Goal: Use online tool/utility: Utilize a website feature to perform a specific function

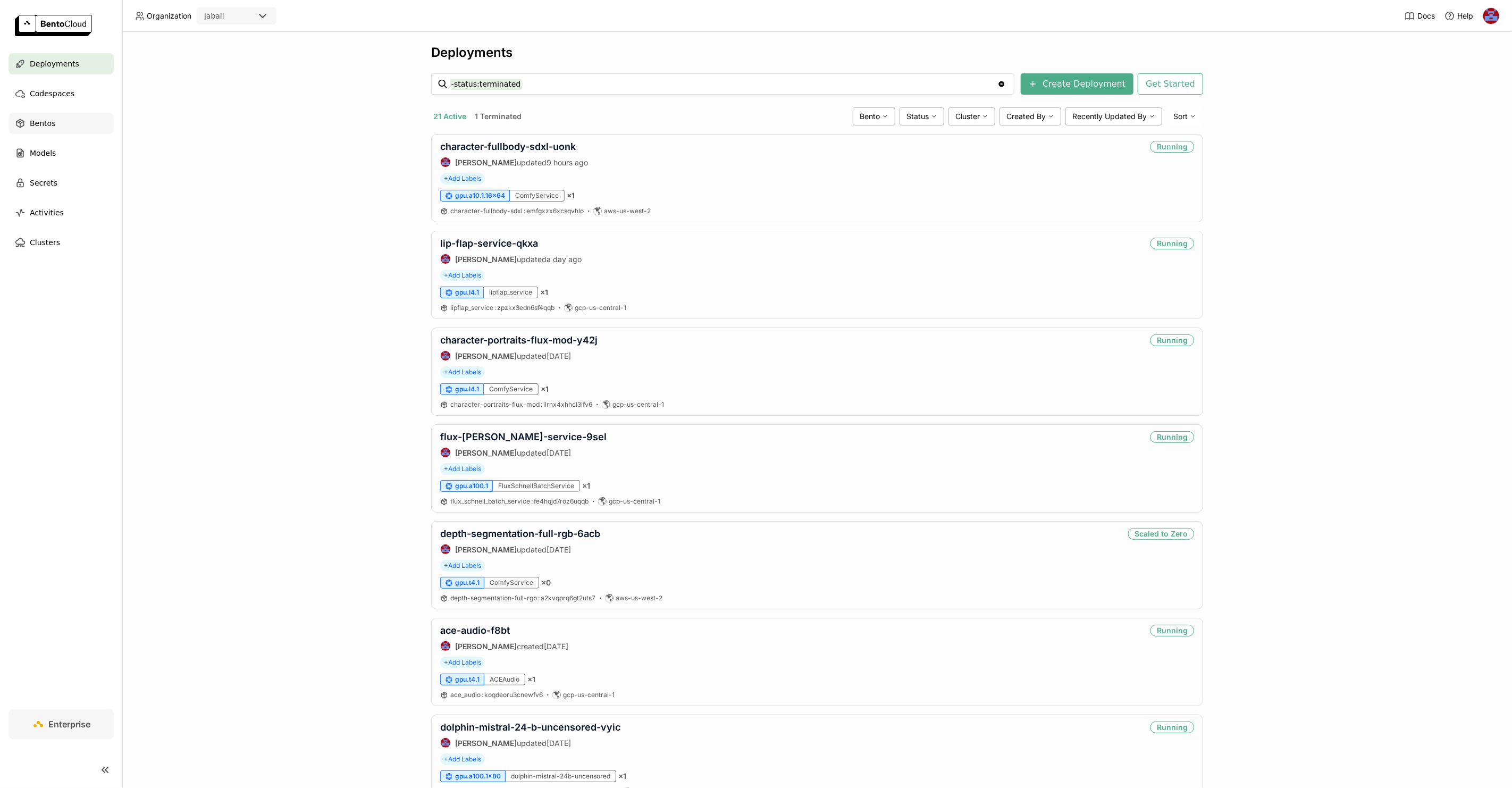
click at [60, 127] on div "Bentos" at bounding box center [60, 123] width 105 height 21
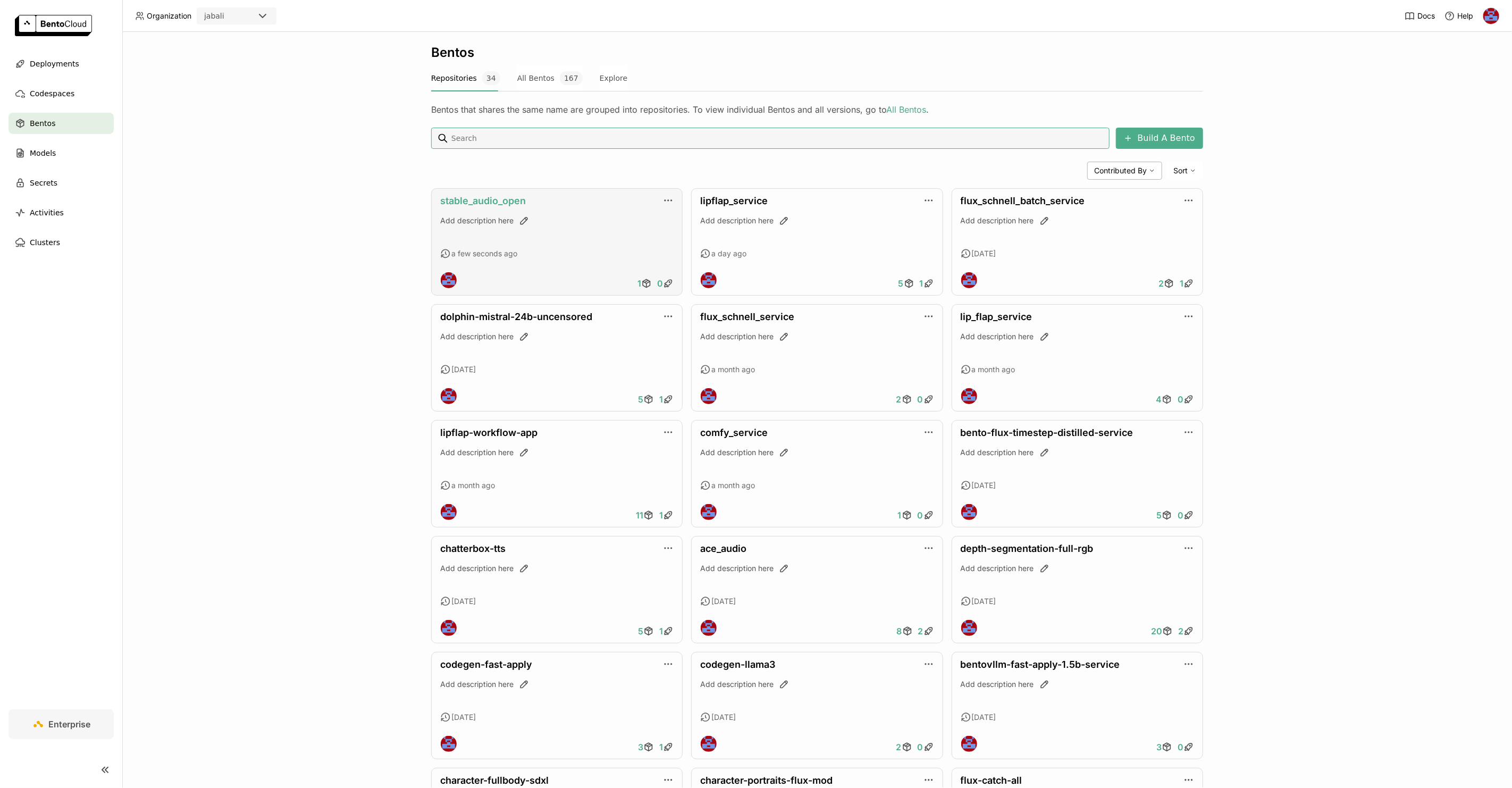
click at [498, 200] on link "stable_audio_open" at bounding box center [483, 200] width 86 height 11
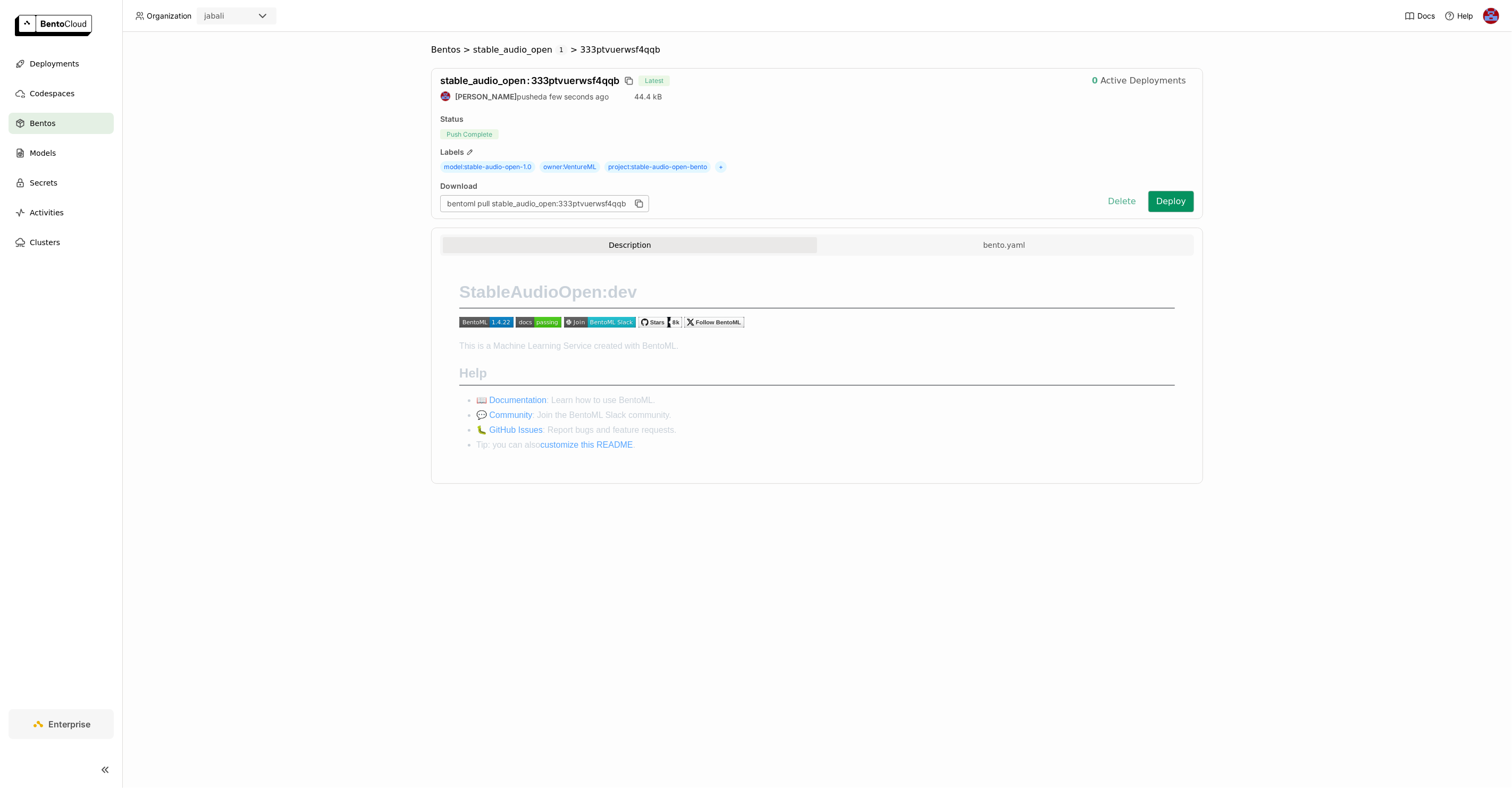
click at [1163, 200] on button "Deploy" at bounding box center [1171, 201] width 46 height 21
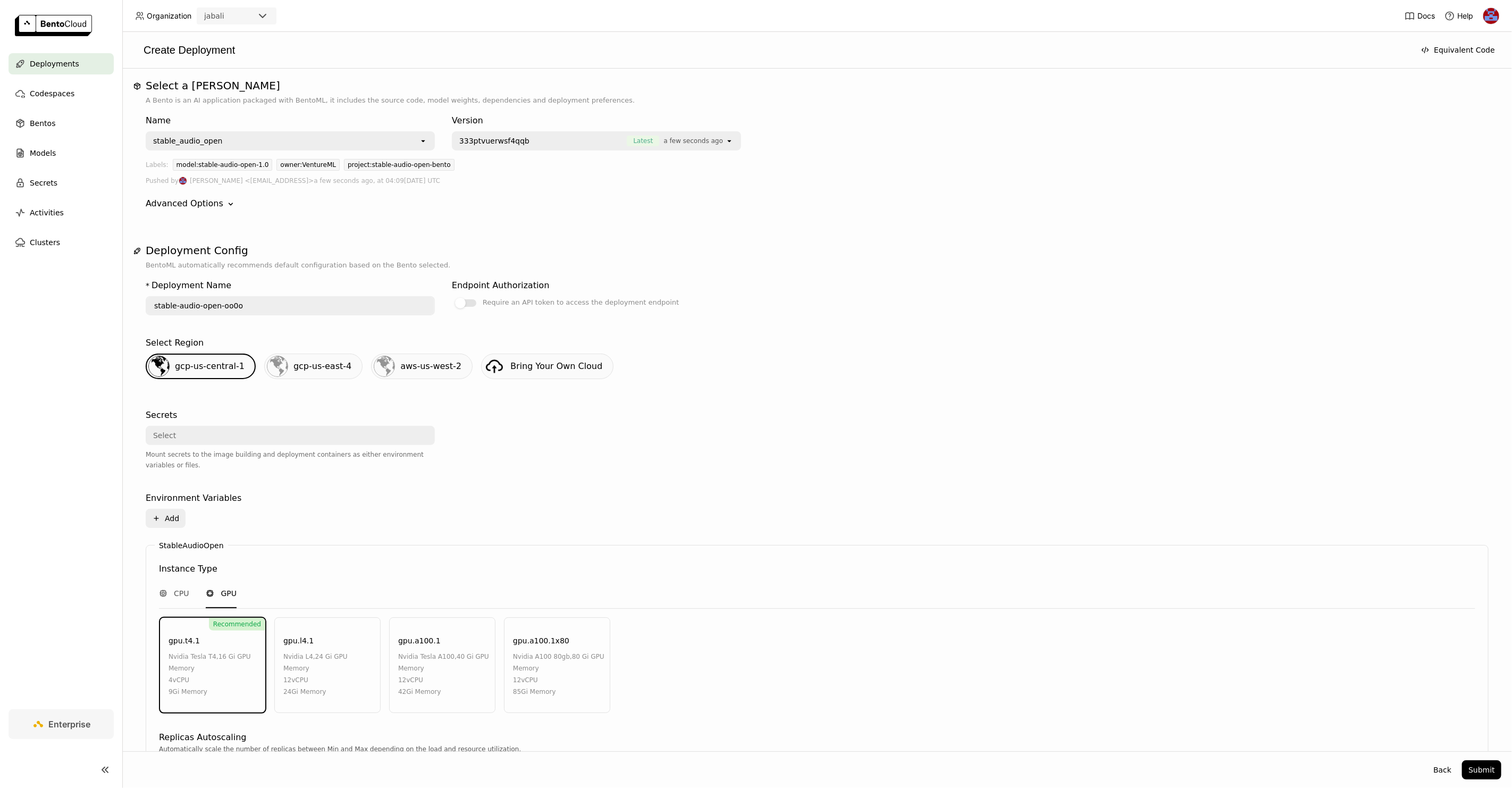
click at [230, 437] on div "Select" at bounding box center [287, 435] width 281 height 17
click at [618, 430] on div at bounding box center [596, 446] width 289 height 83
click at [206, 355] on div "gcp-us-central-1" at bounding box center [200, 366] width 110 height 25
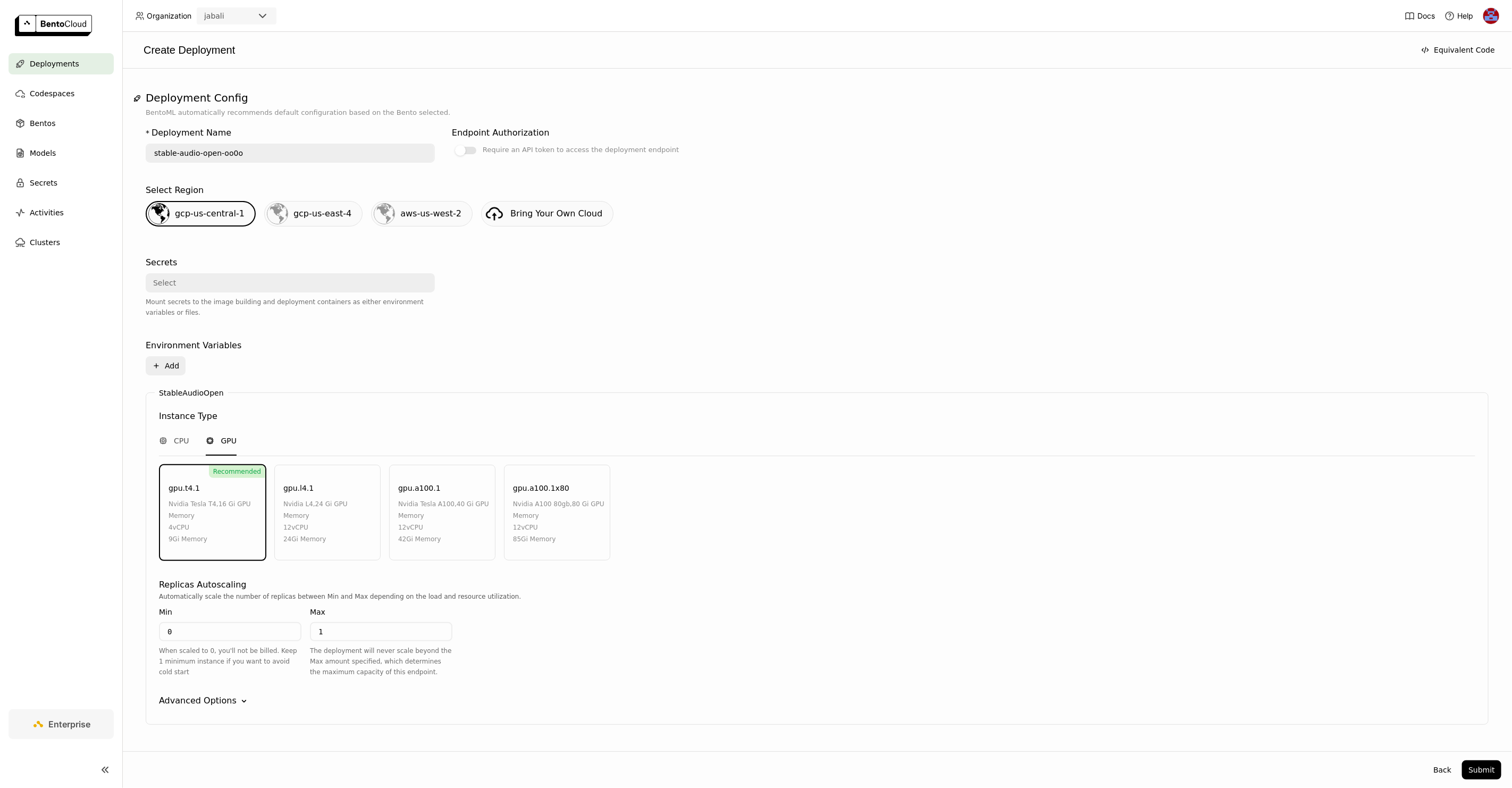
scroll to position [168, 0]
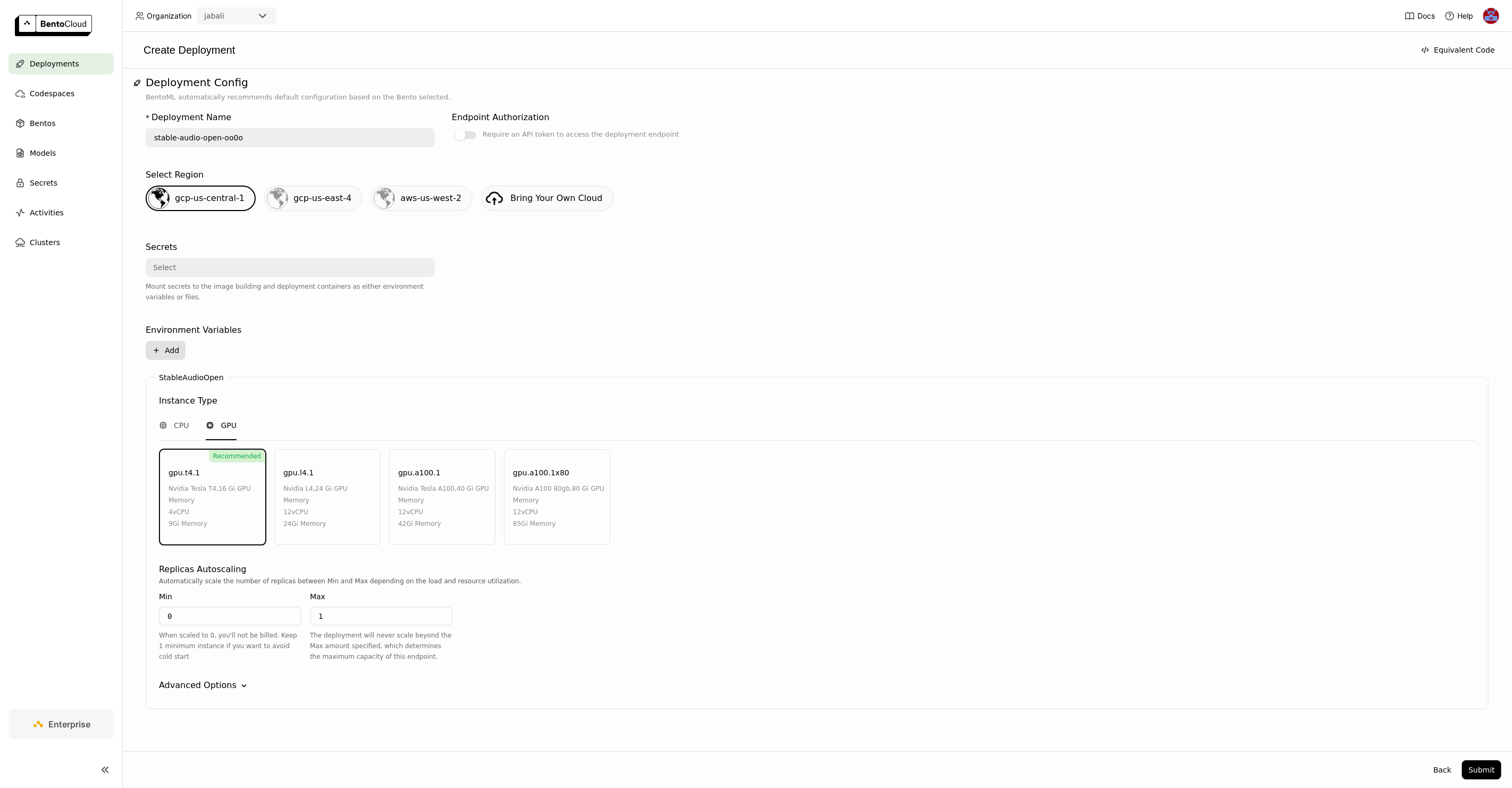
click at [169, 351] on button "Plus Add" at bounding box center [166, 351] width 40 height 19
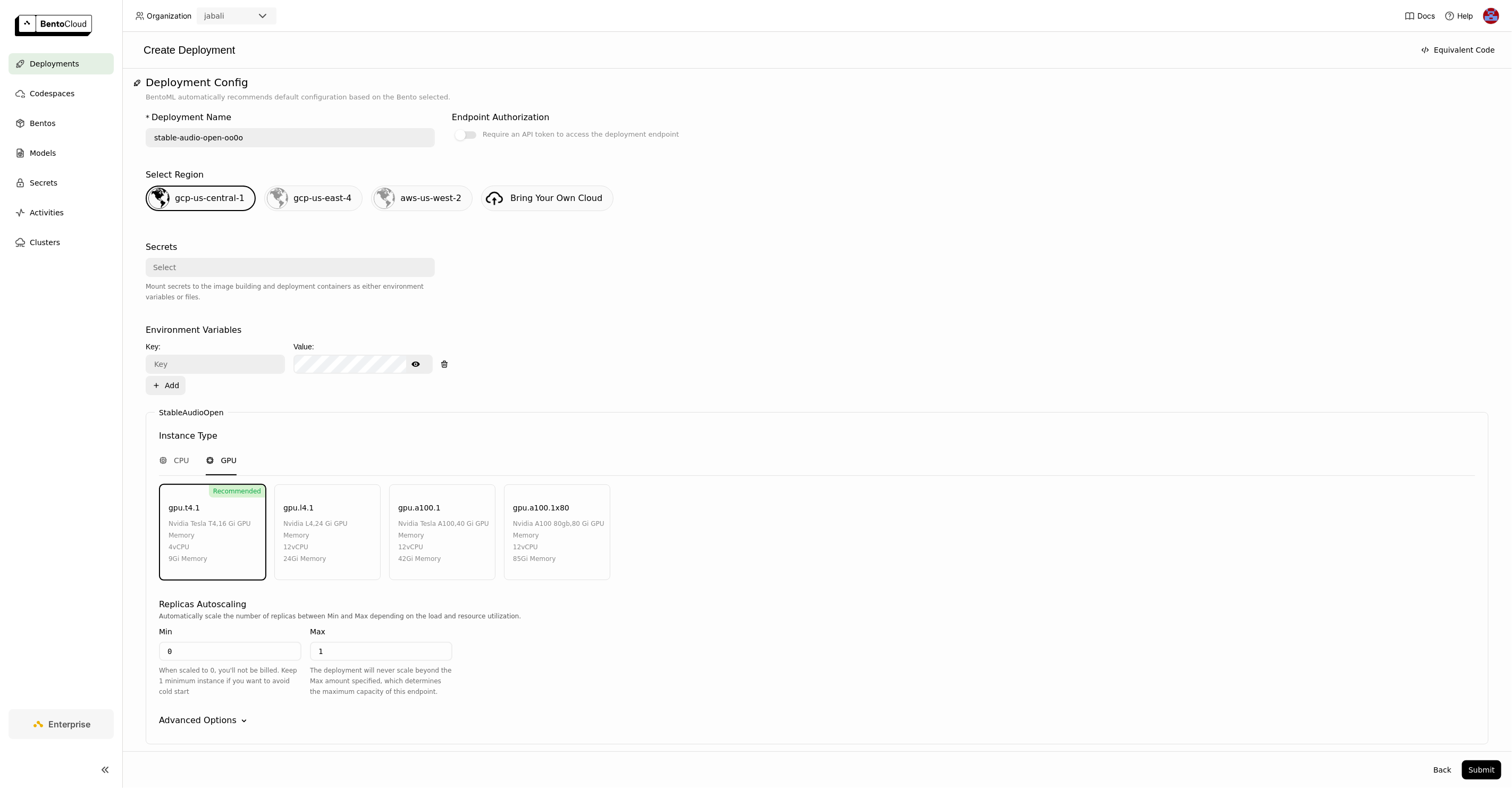
click at [210, 366] on input "text" at bounding box center [215, 364] width 137 height 17
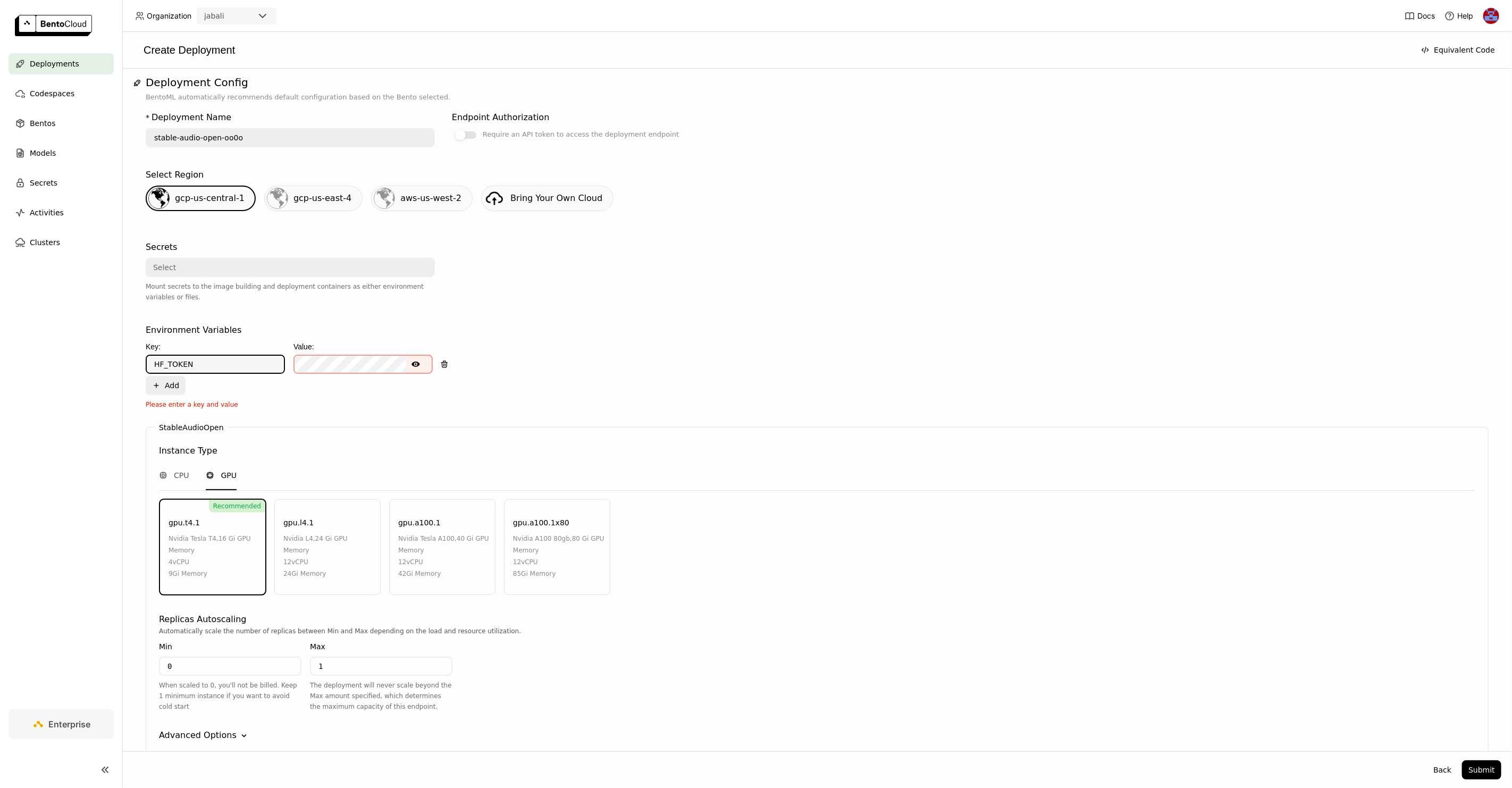
type input "HF_TOKEN"
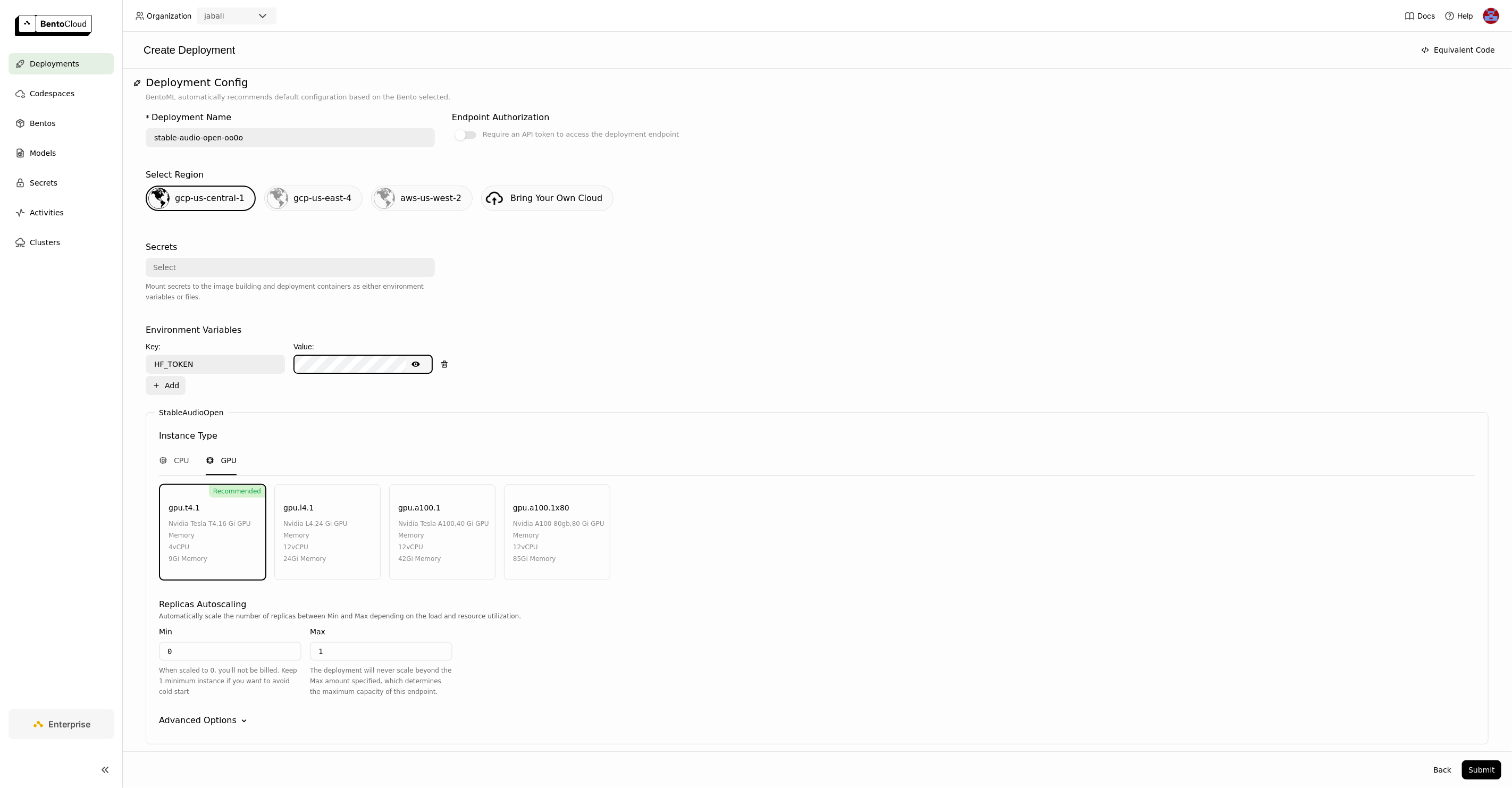
click at [417, 360] on icon "Show password text" at bounding box center [416, 364] width 8 height 8
click at [581, 324] on div "Environment Variables Key: Value: HF_TOKEN Hide password text Plus Add" at bounding box center [817, 359] width 1343 height 71
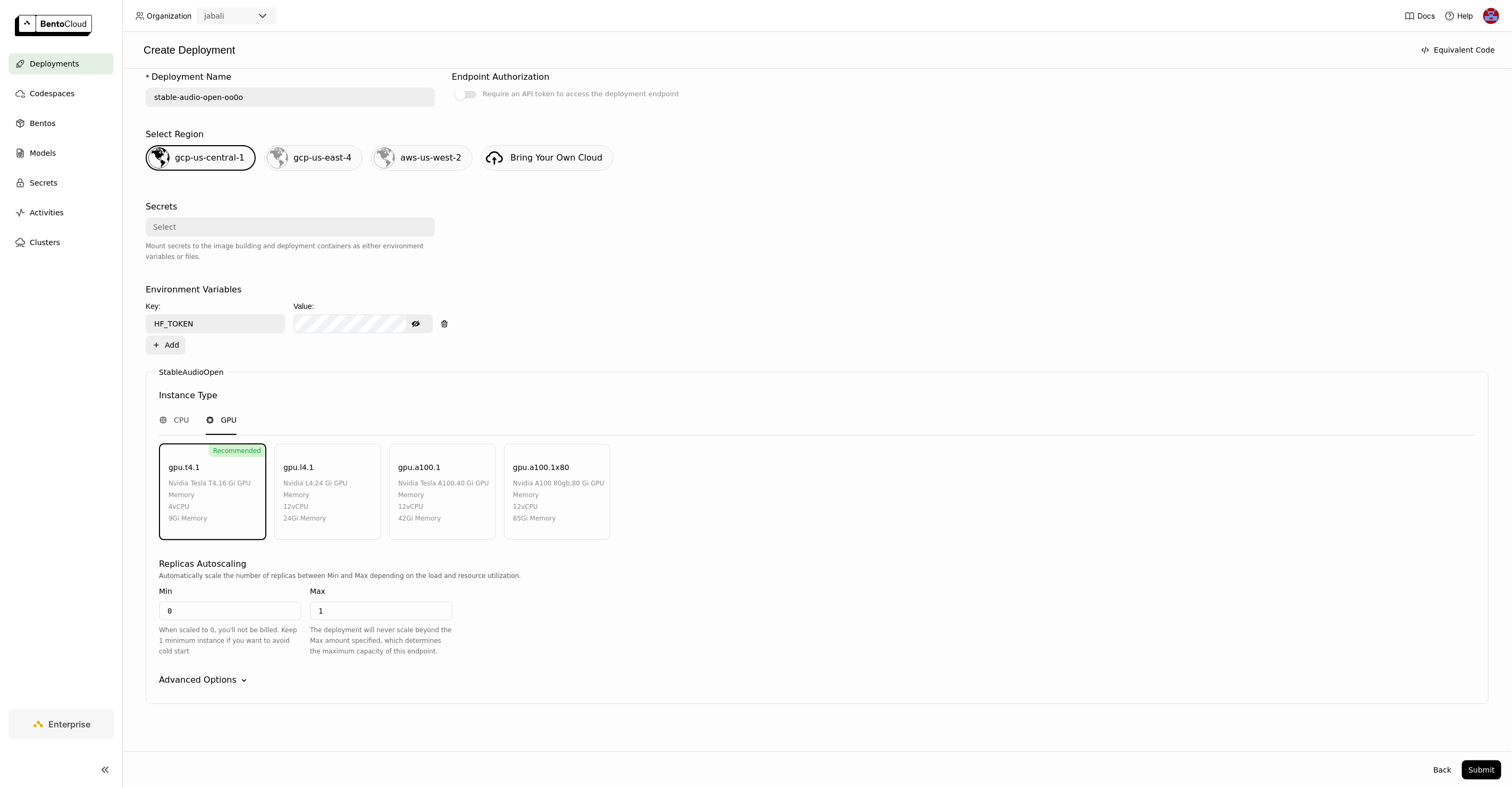
click at [328, 470] on div "gpu.l4.1 nvidia l4 , 24 Gi GPU Memory 12 vCPU 24Gi Memory" at bounding box center [327, 491] width 106 height 96
click at [198, 602] on input "0" at bounding box center [230, 611] width 140 height 17
type input "1"
type input "2"
click at [217, 674] on div "Advanced Options" at bounding box center [198, 681] width 77 height 13
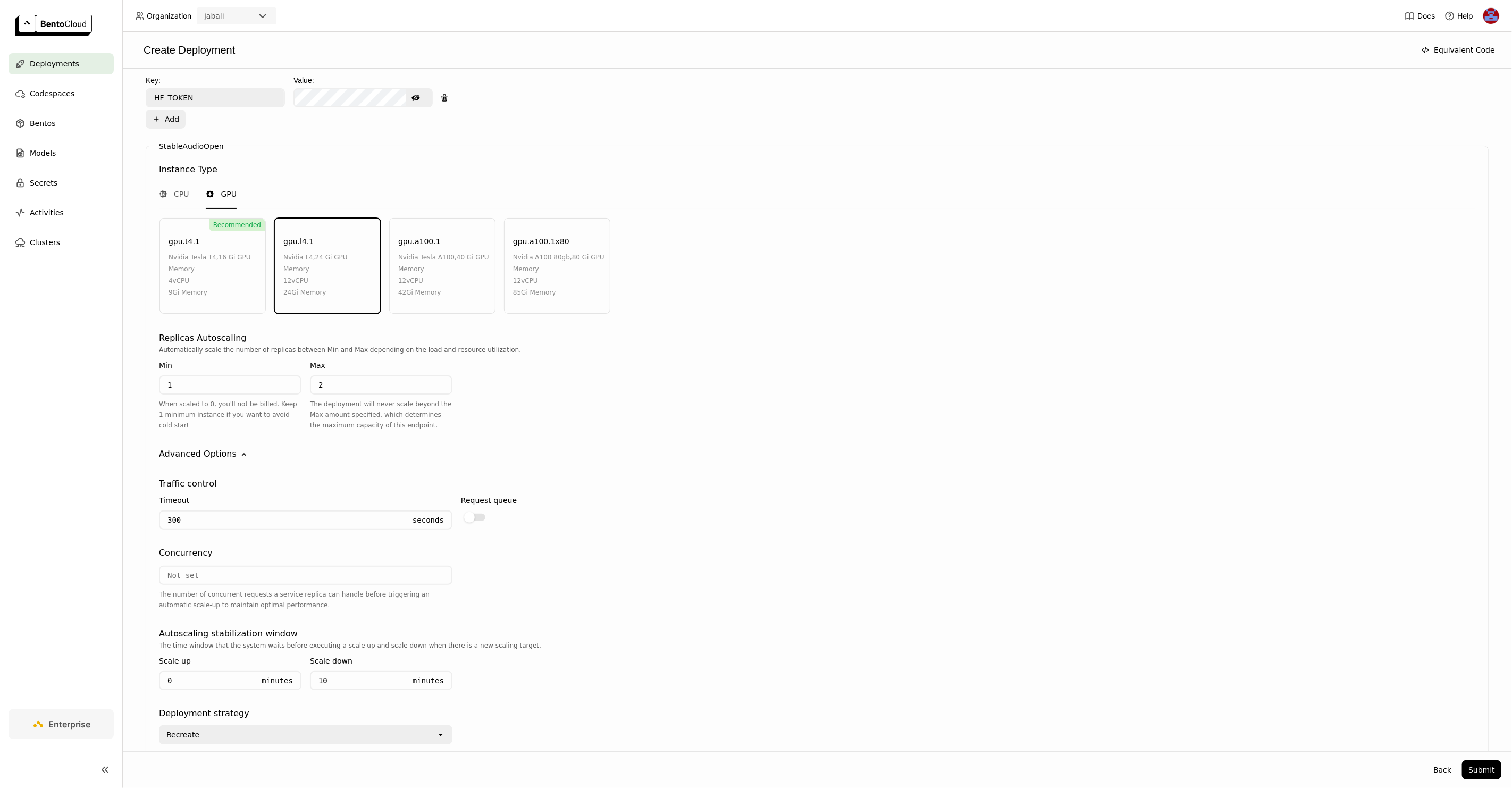
scroll to position [488, 0]
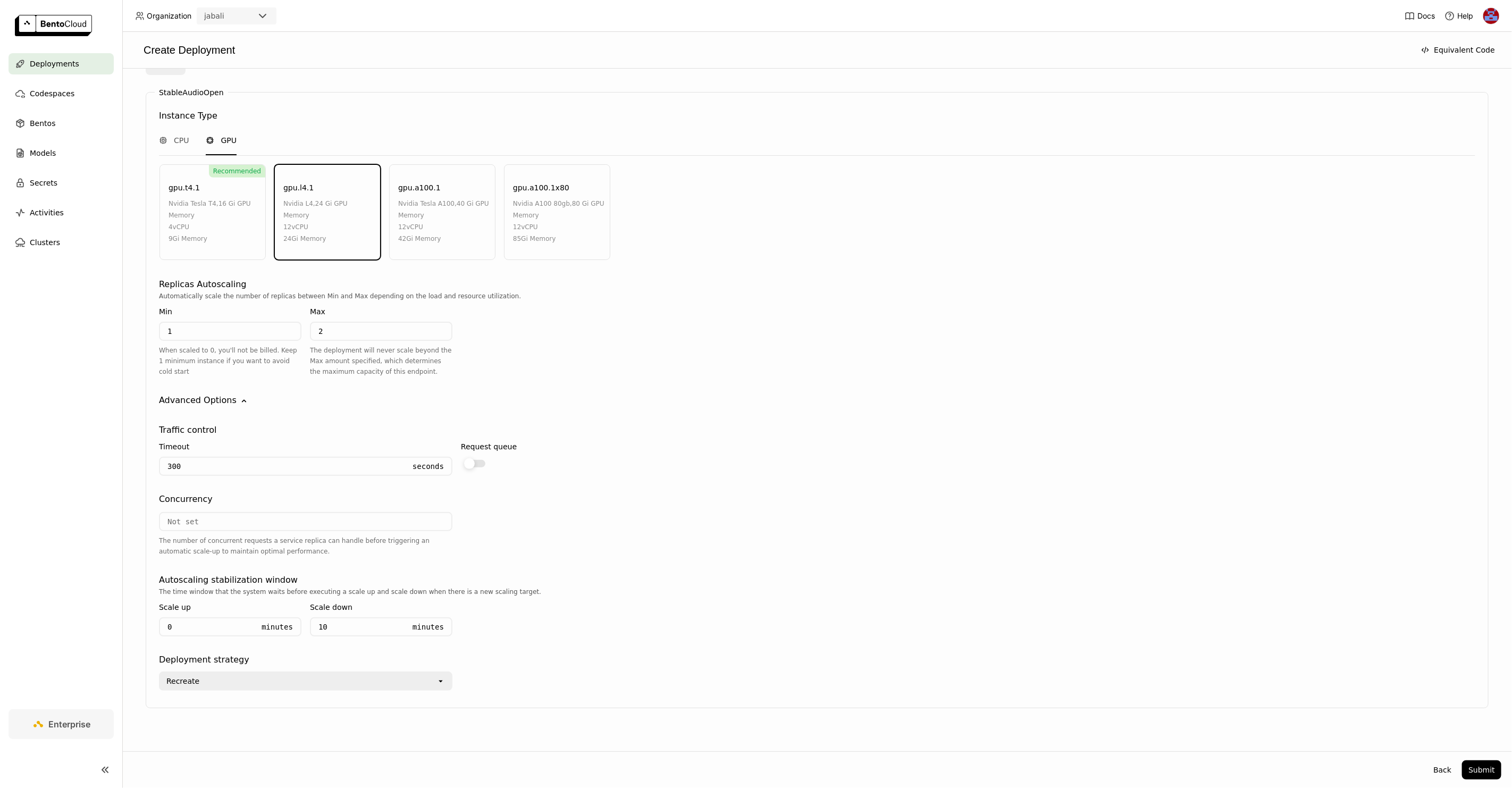
click at [474, 459] on div at bounding box center [470, 464] width 11 height 11
click at [461, 457] on input "checkbox" at bounding box center [461, 457] width 0 height 0
click at [278, 518] on input "number" at bounding box center [306, 521] width 291 height 17
drag, startPoint x: 201, startPoint y: 457, endPoint x: 124, endPoint y: 456, distance: 77.0
click at [124, 456] on div "Select a Bento A Bento is an AI application packaged with BentoML, it includes …" at bounding box center [817, 410] width 1390 height 683
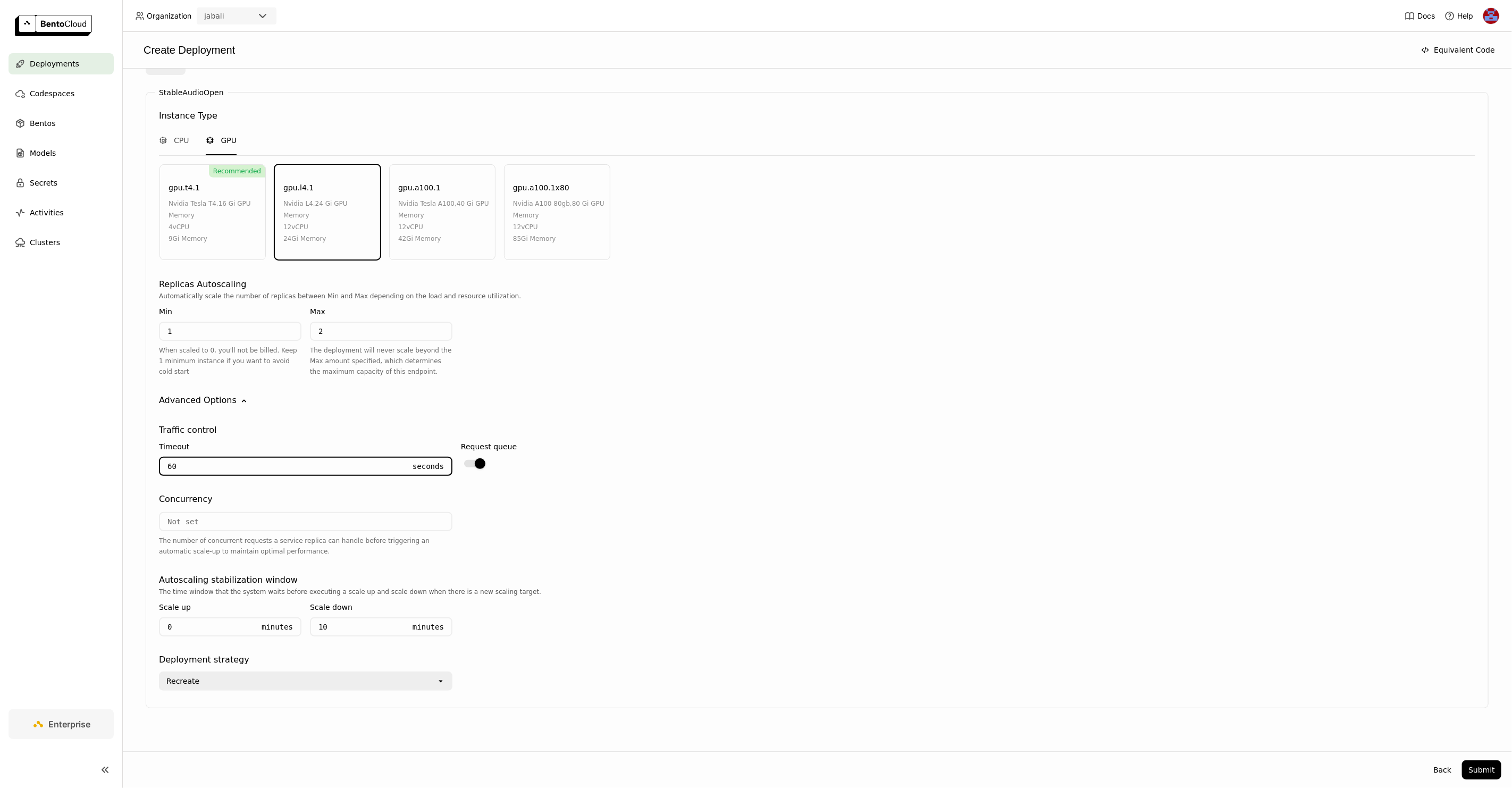
type input "600"
click at [200, 514] on input "number" at bounding box center [306, 521] width 291 height 17
type input "5"
drag, startPoint x: 192, startPoint y: 618, endPoint x: 127, endPoint y: 614, distance: 65.1
click at [127, 614] on div "Select a Bento A Bento is an AI application packaged with BentoML, it includes …" at bounding box center [817, 410] width 1390 height 683
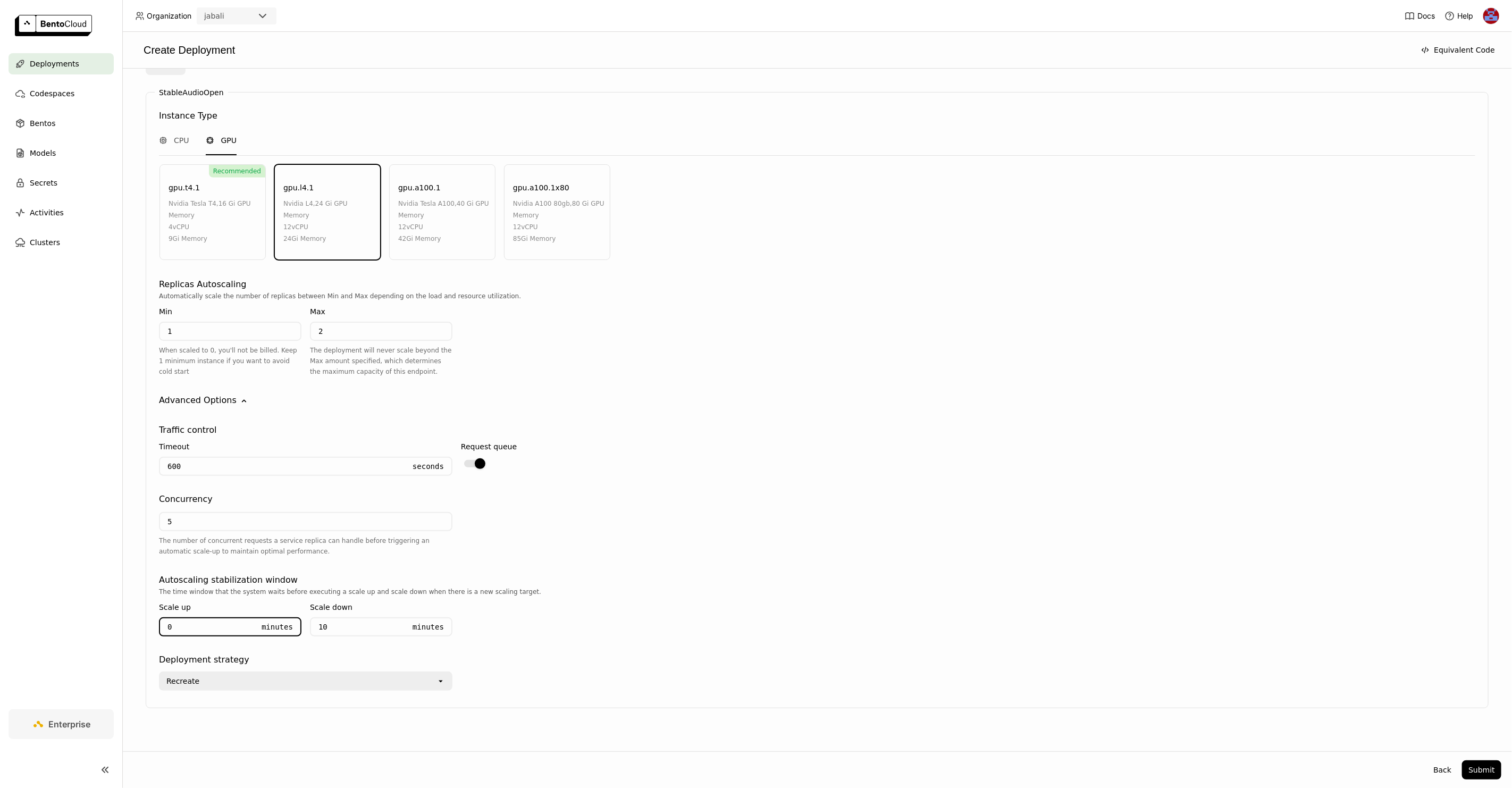
type input "5"
click at [342, 621] on input "10" at bounding box center [358, 627] width 94 height 17
drag, startPoint x: 344, startPoint y: 612, endPoint x: 338, endPoint y: 615, distance: 6.7
click at [338, 618] on input "10" at bounding box center [358, 627] width 94 height 17
type input "20"
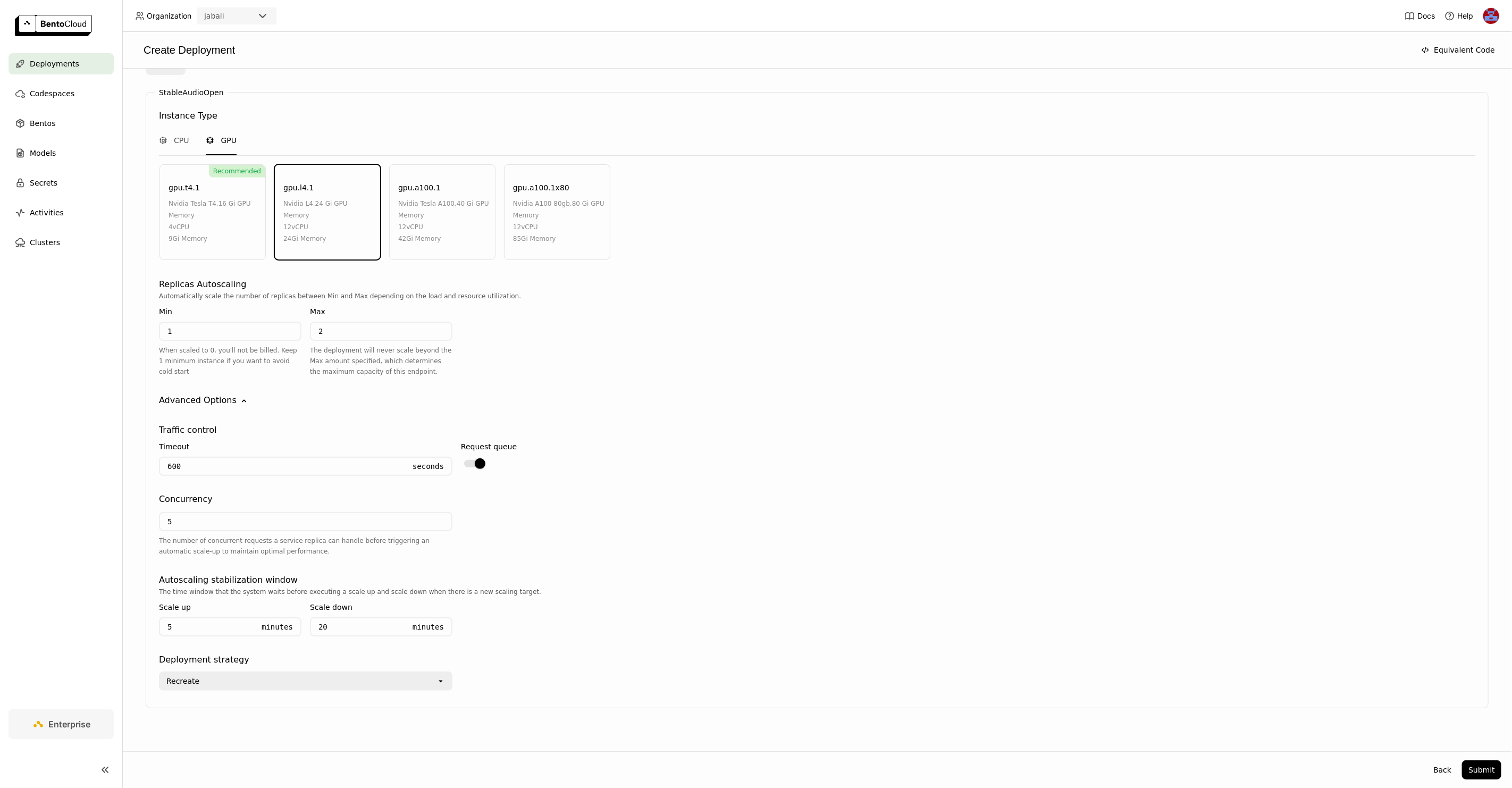
click at [274, 675] on div "Recreate" at bounding box center [298, 681] width 276 height 17
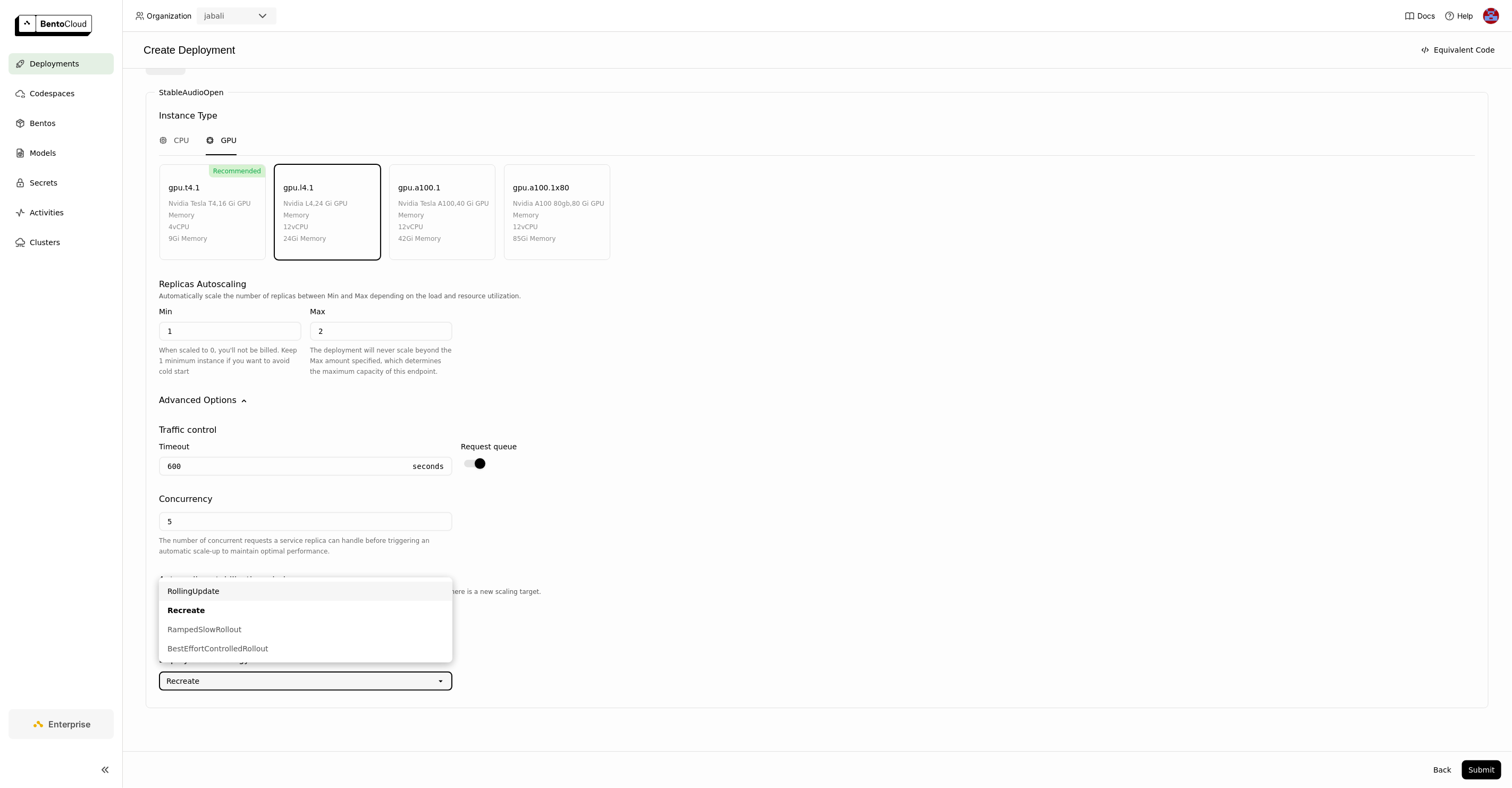
click at [253, 592] on div "RollingUpdate" at bounding box center [305, 591] width 276 height 11
click at [1481, 772] on button "Submit" at bounding box center [1481, 770] width 39 height 19
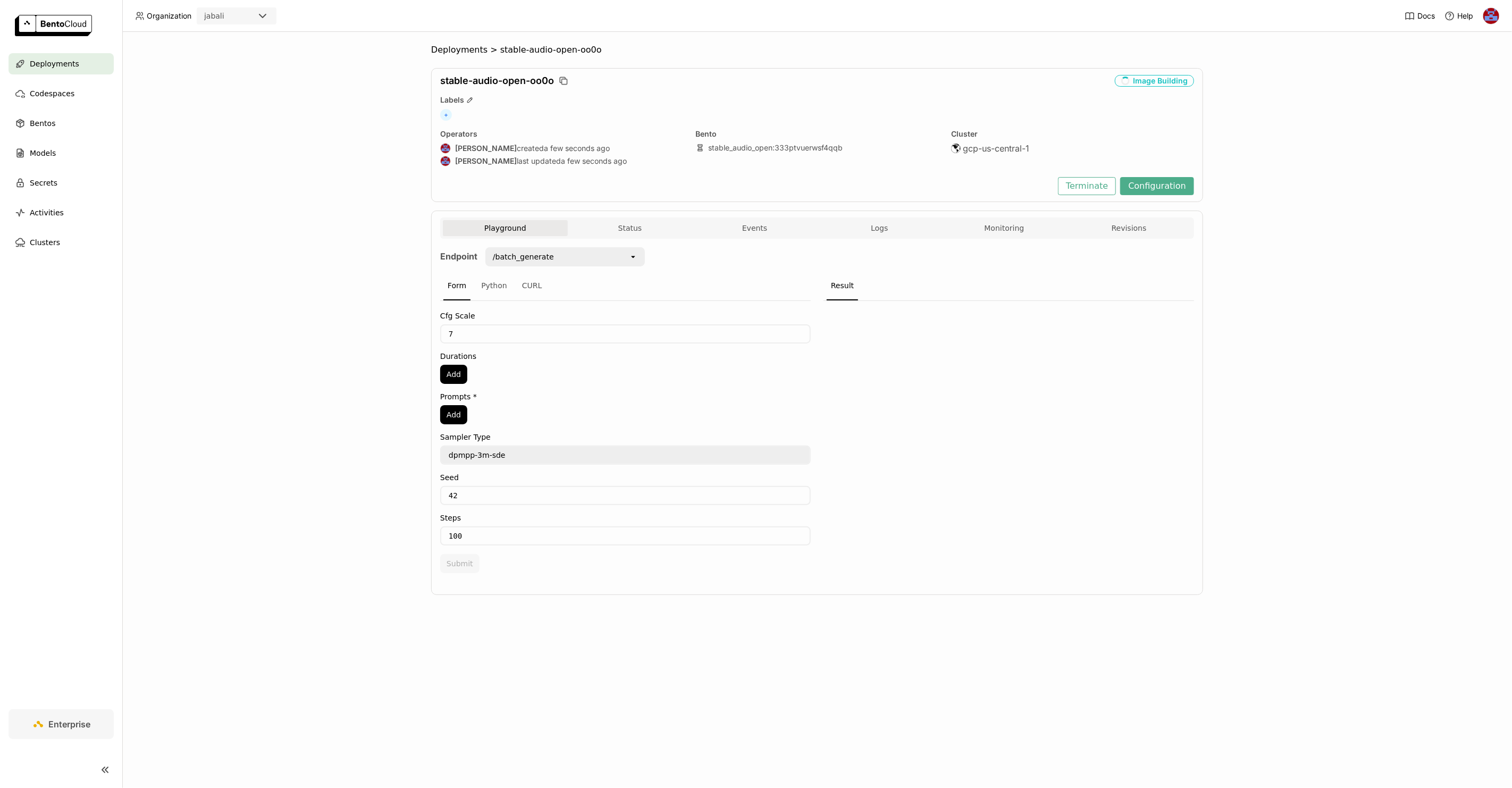
click at [521, 456] on textarea "dpmpp-3m-sde" at bounding box center [626, 455] width 369 height 17
click at [1281, 325] on div "Deployments > stable-audio-open-oo0o stable-audio-open-oo0o Image Building Labe…" at bounding box center [817, 410] width 1390 height 756
click at [320, 275] on div "Deployments > stable-audio-open-oo0o stable-audio-open-oo0o Image Building Labe…" at bounding box center [817, 410] width 1390 height 756
click at [911, 234] on button "Logs" at bounding box center [879, 228] width 125 height 16
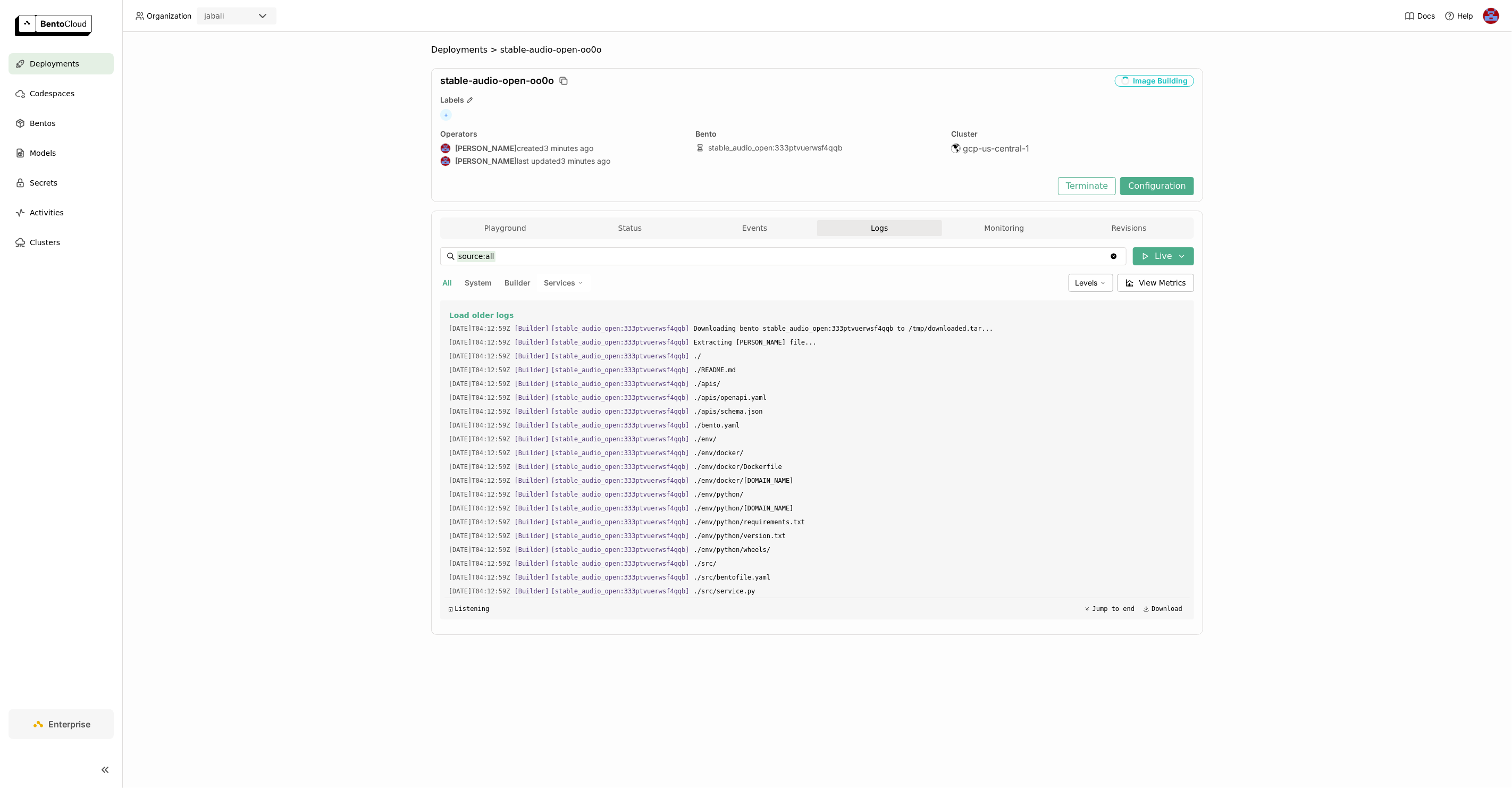
click at [880, 230] on span "Logs" at bounding box center [879, 228] width 17 height 9
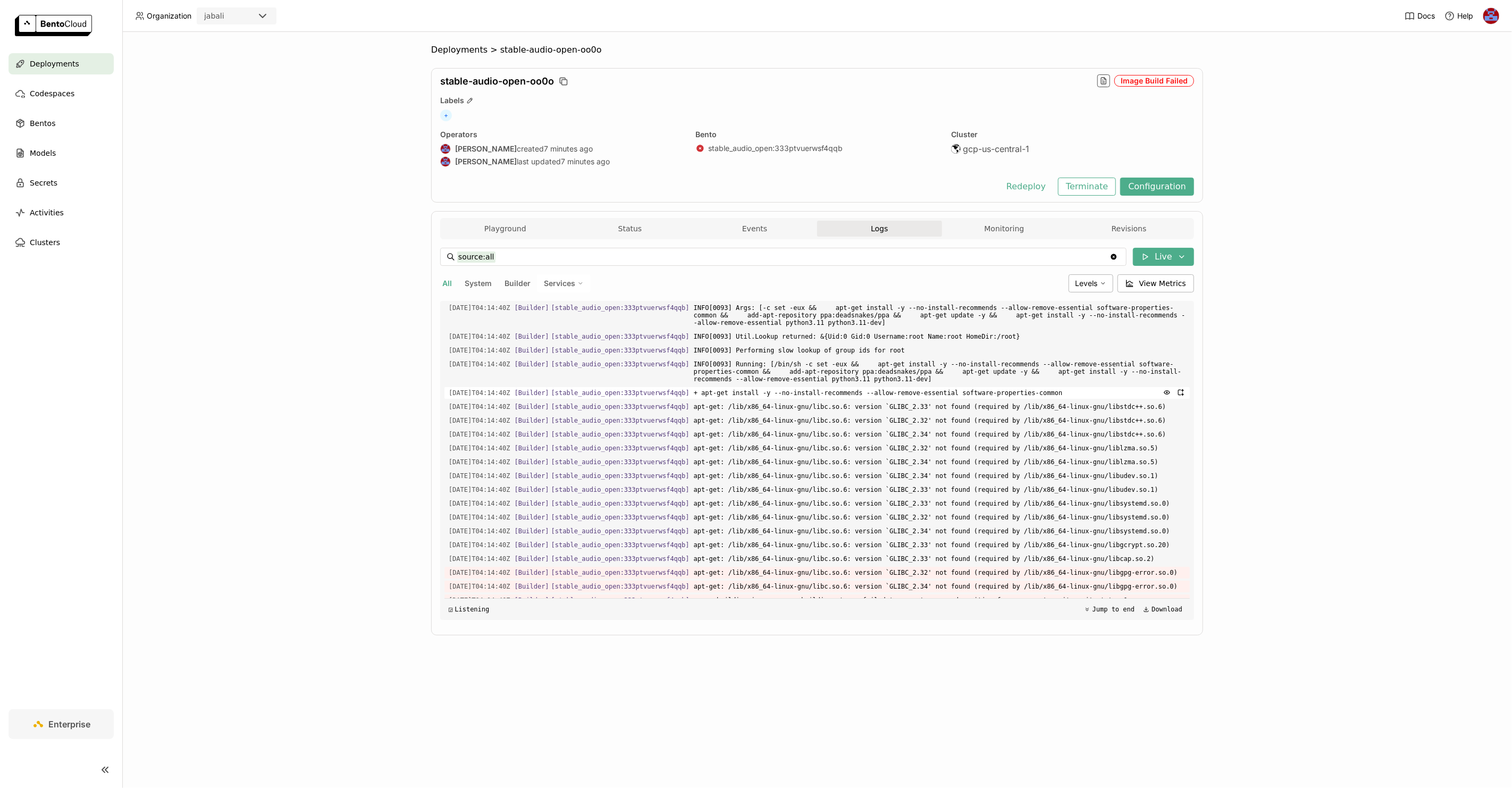
scroll to position [13947, 0]
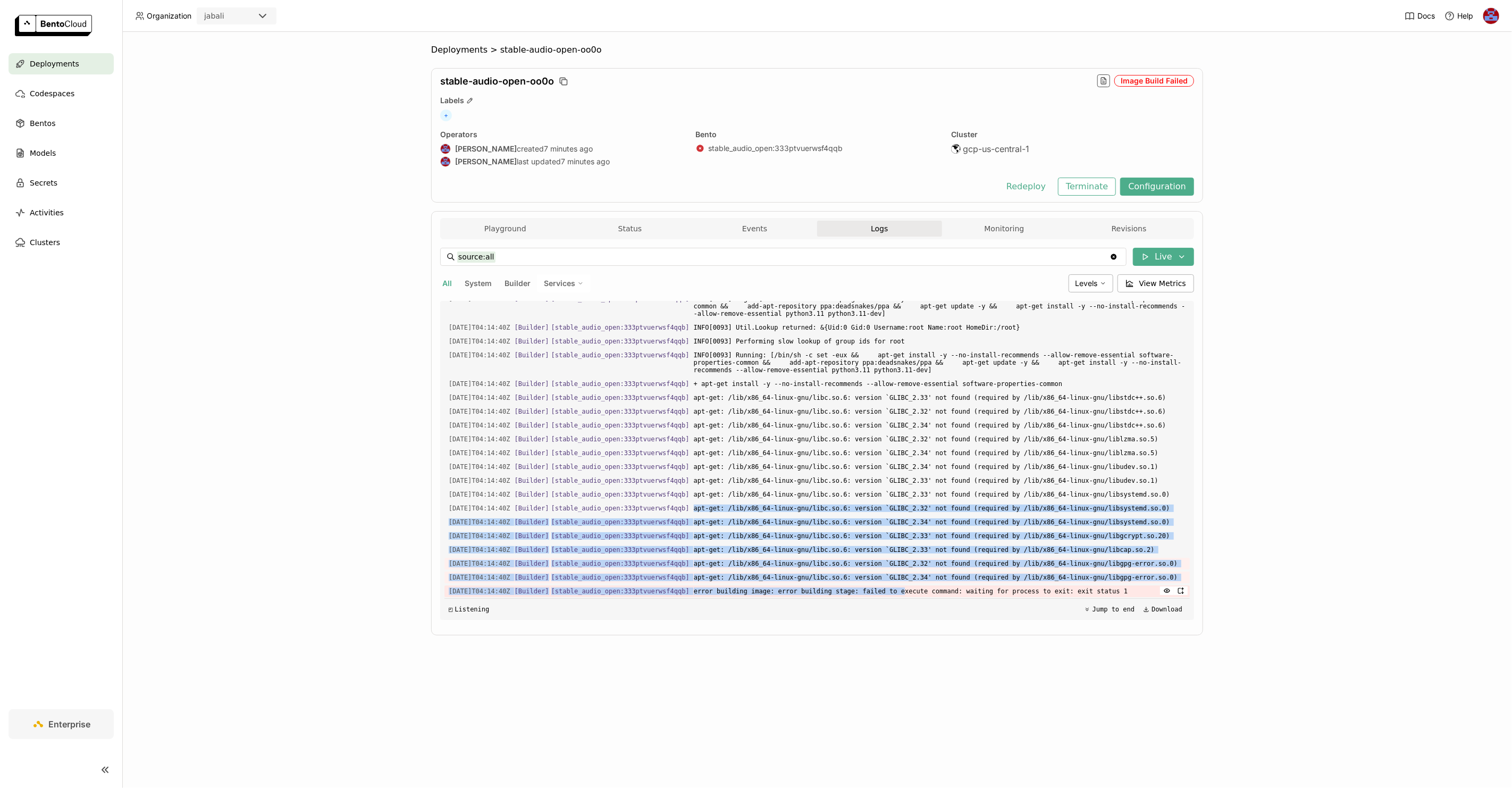
drag, startPoint x: 710, startPoint y: 467, endPoint x: 913, endPoint y: 588, distance: 236.3
click at [922, 589] on div "Load older logs [DATE]T04:14:04Z [Builder] [ stable_audio_open:333ptvuerwsf4qqb…" at bounding box center [817, 460] width 745 height 319
click at [790, 573] on span "apt-get: /lib/x86_64-linux-gnu/libc.so.6: version `GLIBC_2.34' not found (requi…" at bounding box center [940, 578] width 492 height 12
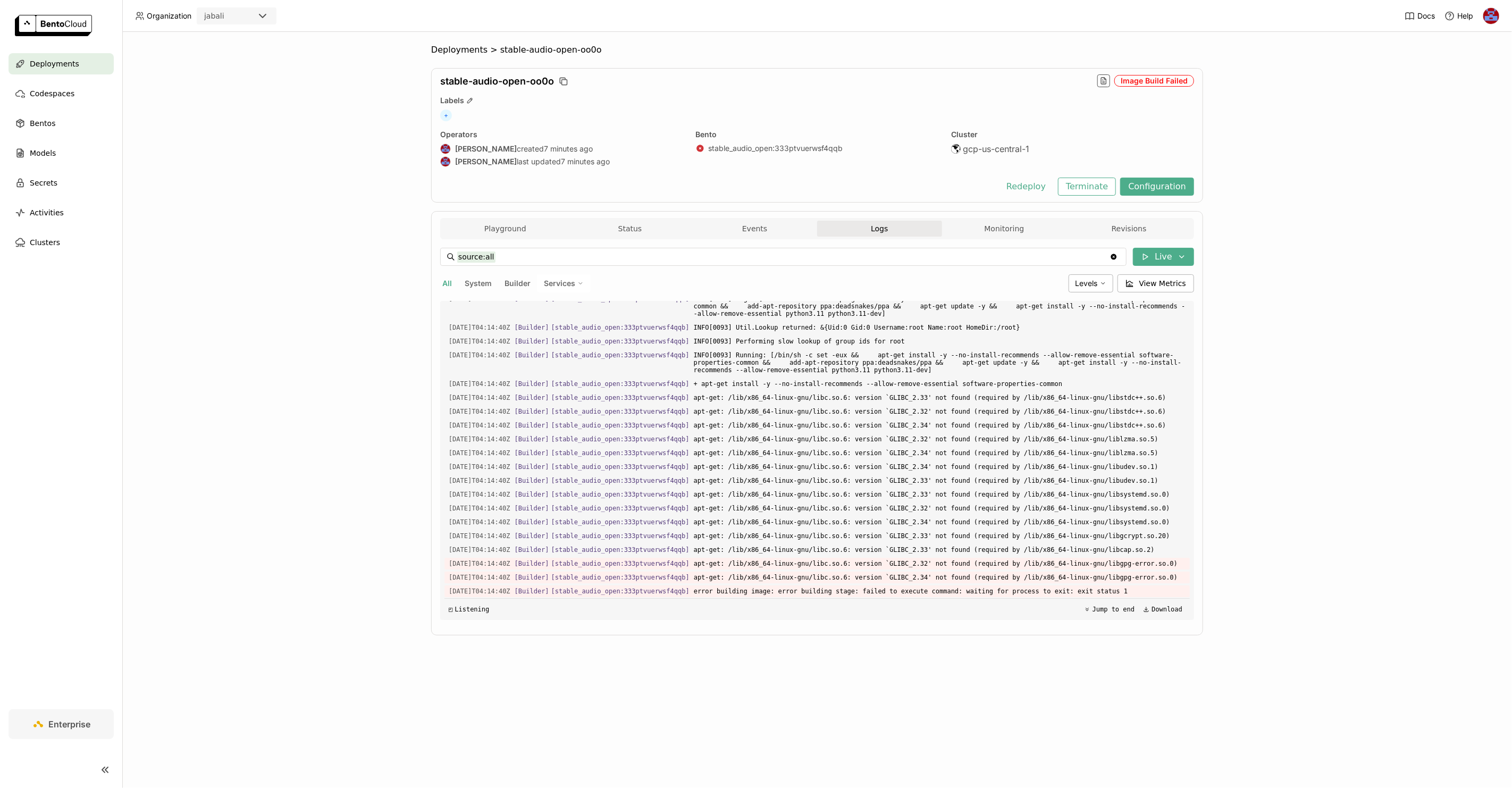
copy div "[Builder] [ stable_audio_open:333ptvuerwsf4qqb ] apt-get: /lib/x86_64-linux-gnu…"
drag, startPoint x: 1143, startPoint y: 594, endPoint x: 431, endPoint y: 460, distance: 724.5
click at [431, 460] on div "Playground Status Events Logs Monitoring Revisions Endpoint /batch_generate ope…" at bounding box center [817, 423] width 772 height 425
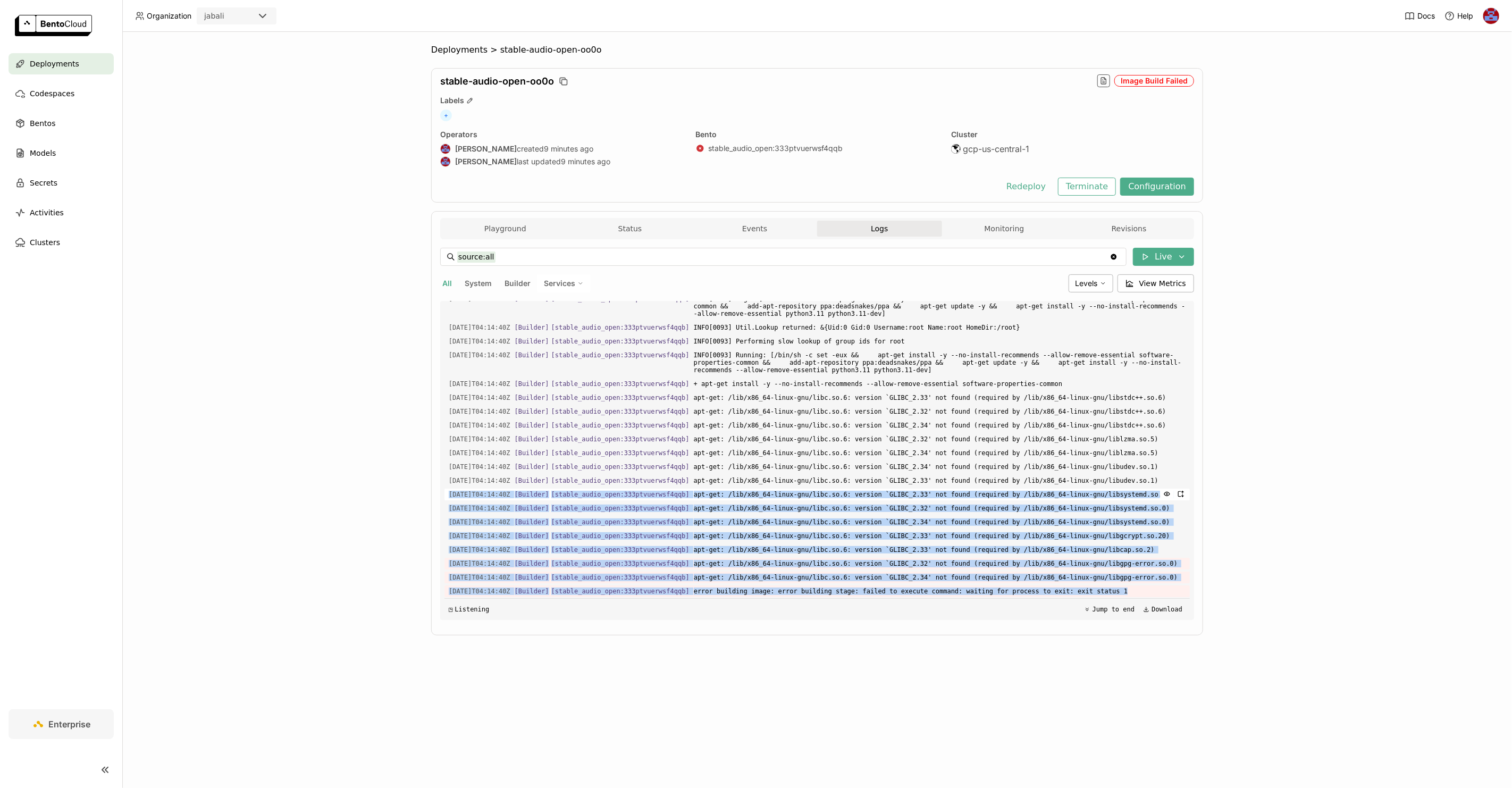
click at [448, 489] on div "[DATE]T04:14:40Z [Builder] [ stable_audio_open:333ptvuerwsf4qqb ] apt-get: /lib…" at bounding box center [817, 494] width 745 height 12
copy div "[DATE]T04:14:40Z [Builder] [ stable_audio_open:333ptvuerwsf4qqb ] apt-get: /lib…"
click at [1251, 154] on div "Deployments > stable-audio-open-oo0o stable-audio-open-oo0o Image Build Failed …" at bounding box center [817, 410] width 1390 height 756
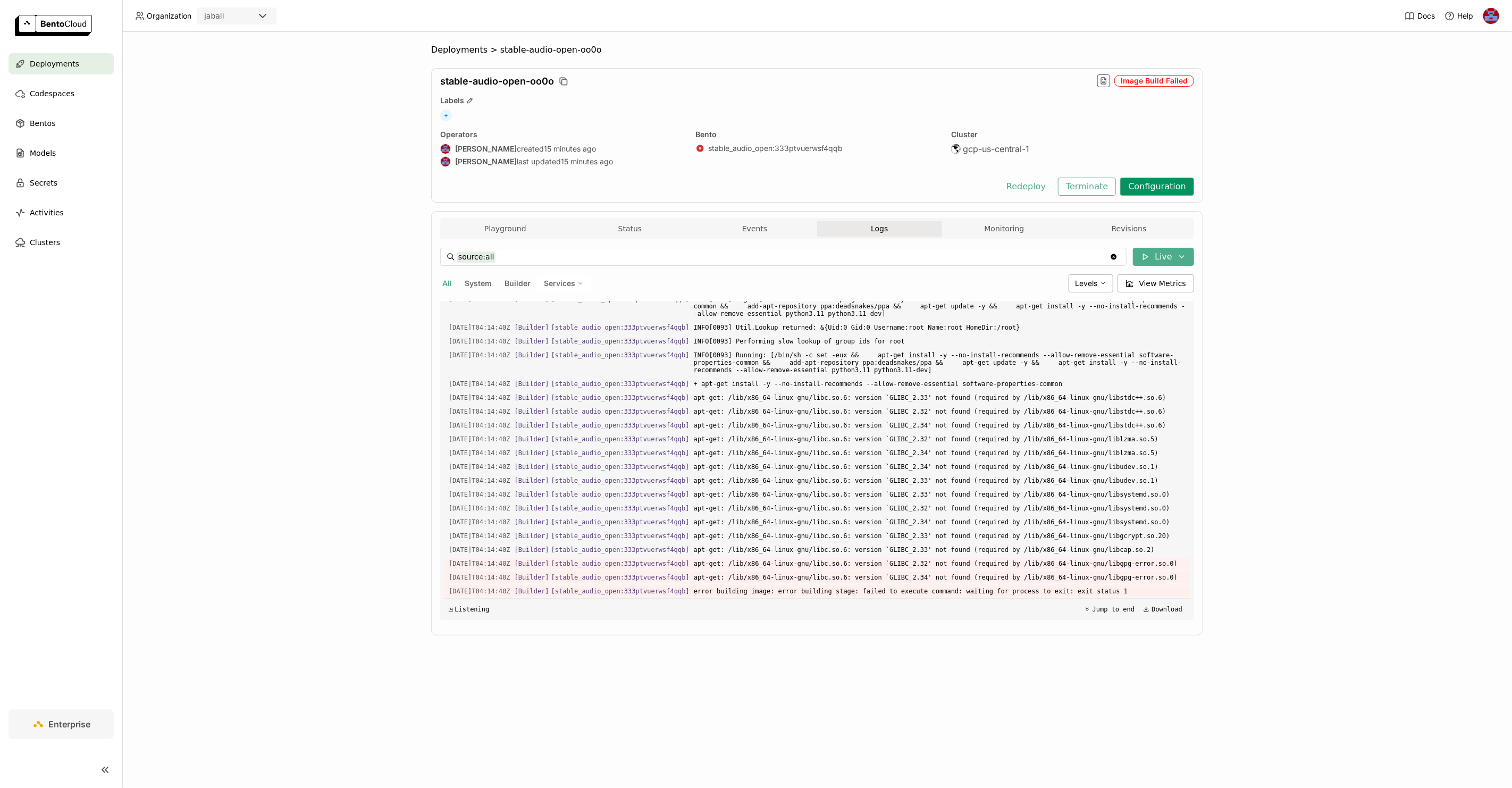
scroll to position [1267, 0]
click at [1139, 185] on button "Configuration" at bounding box center [1157, 187] width 74 height 18
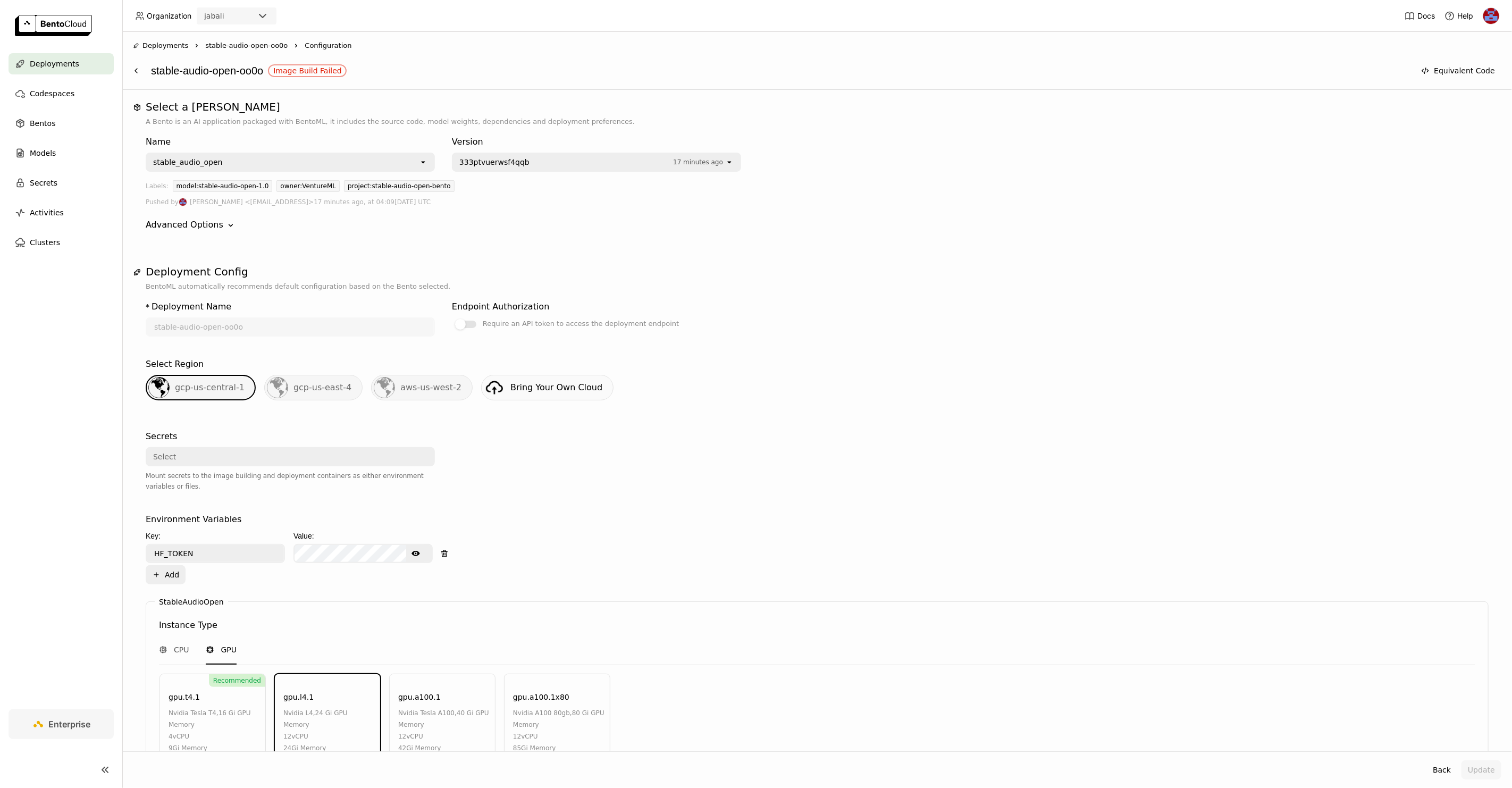
click at [555, 160] on span "333ptvuerwsf4qqb" at bounding box center [563, 162] width 208 height 11
click at [544, 184] on span "wczu3leer6sf4qqb" at bounding box center [545, 184] width 171 height 11
click at [1487, 770] on button "Update" at bounding box center [1481, 770] width 40 height 19
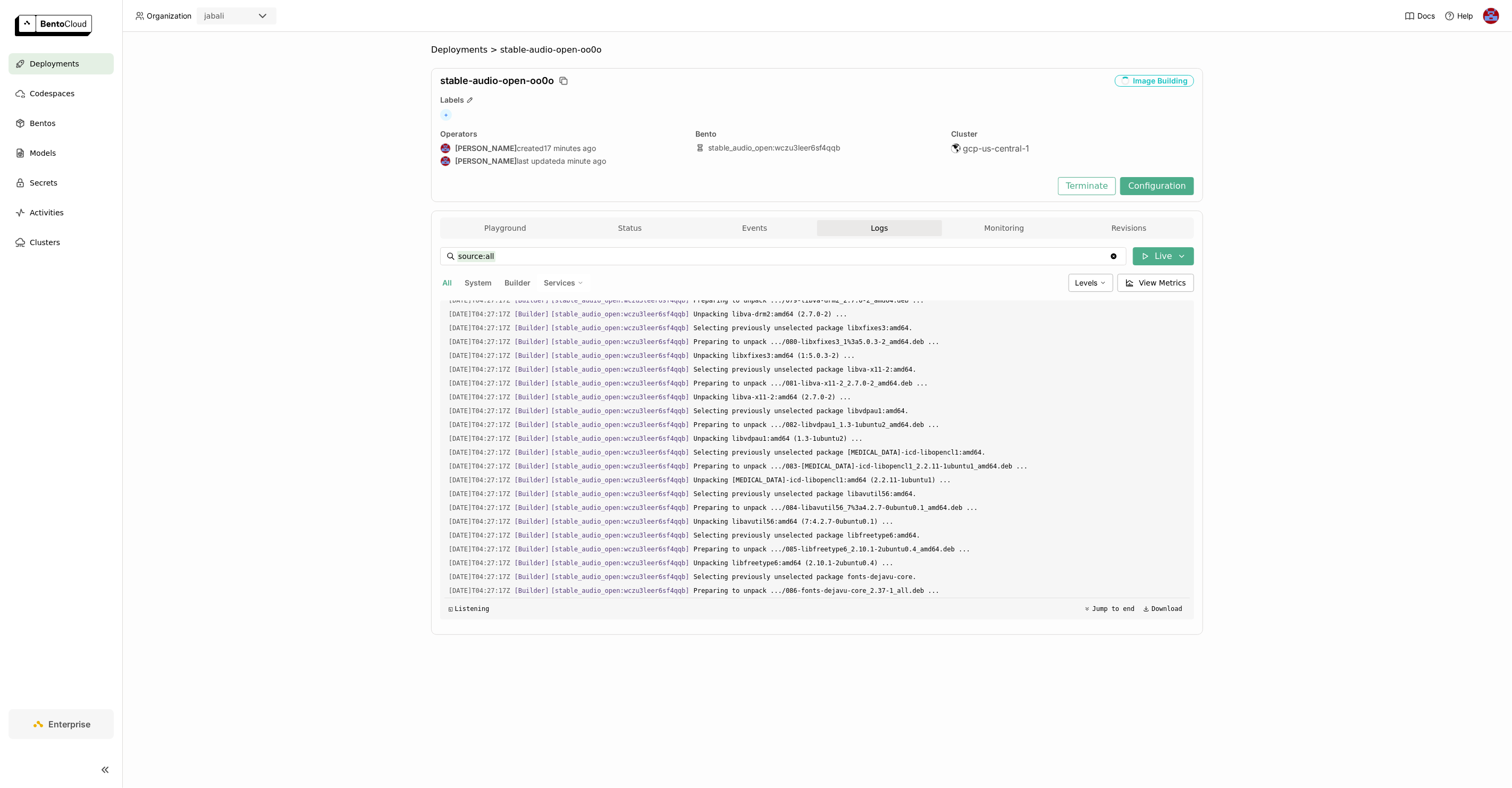
scroll to position [10557, 0]
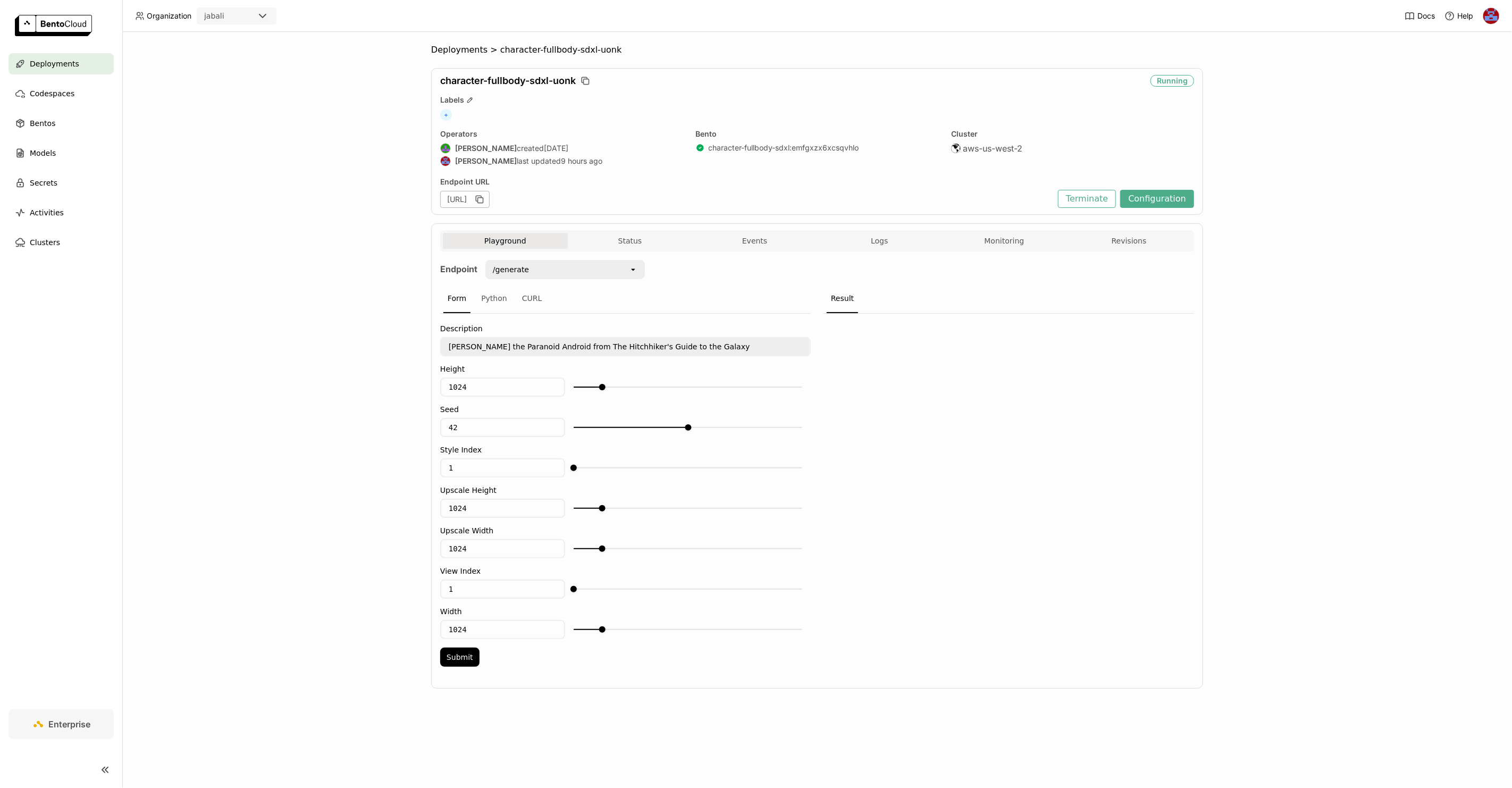
click at [302, 118] on div "Deployments > character-fullbody-sdxl-uonk character-fullbody-sdxl-uonk Running…" at bounding box center [817, 410] width 1390 height 756
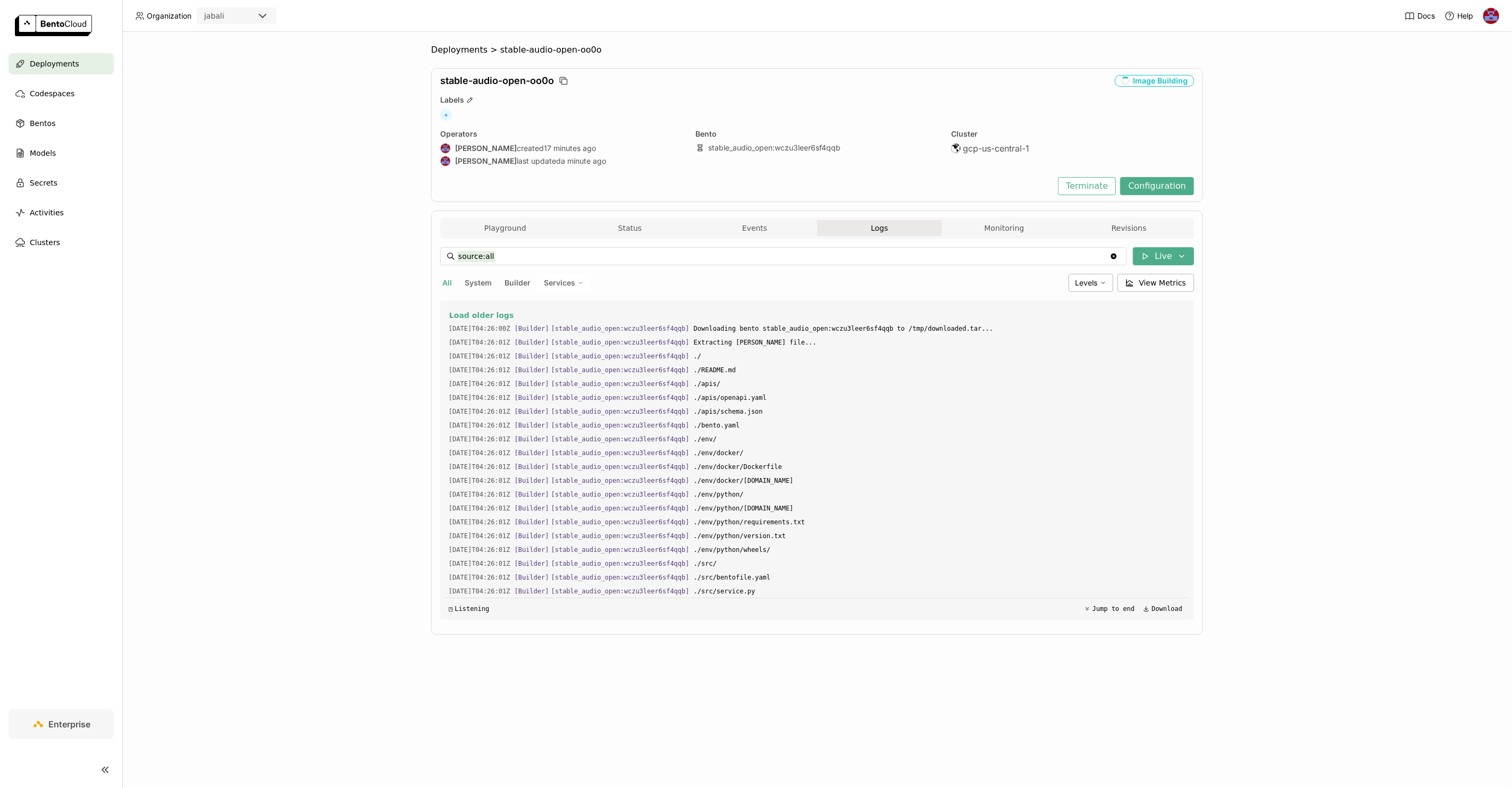
scroll to position [10557, 0]
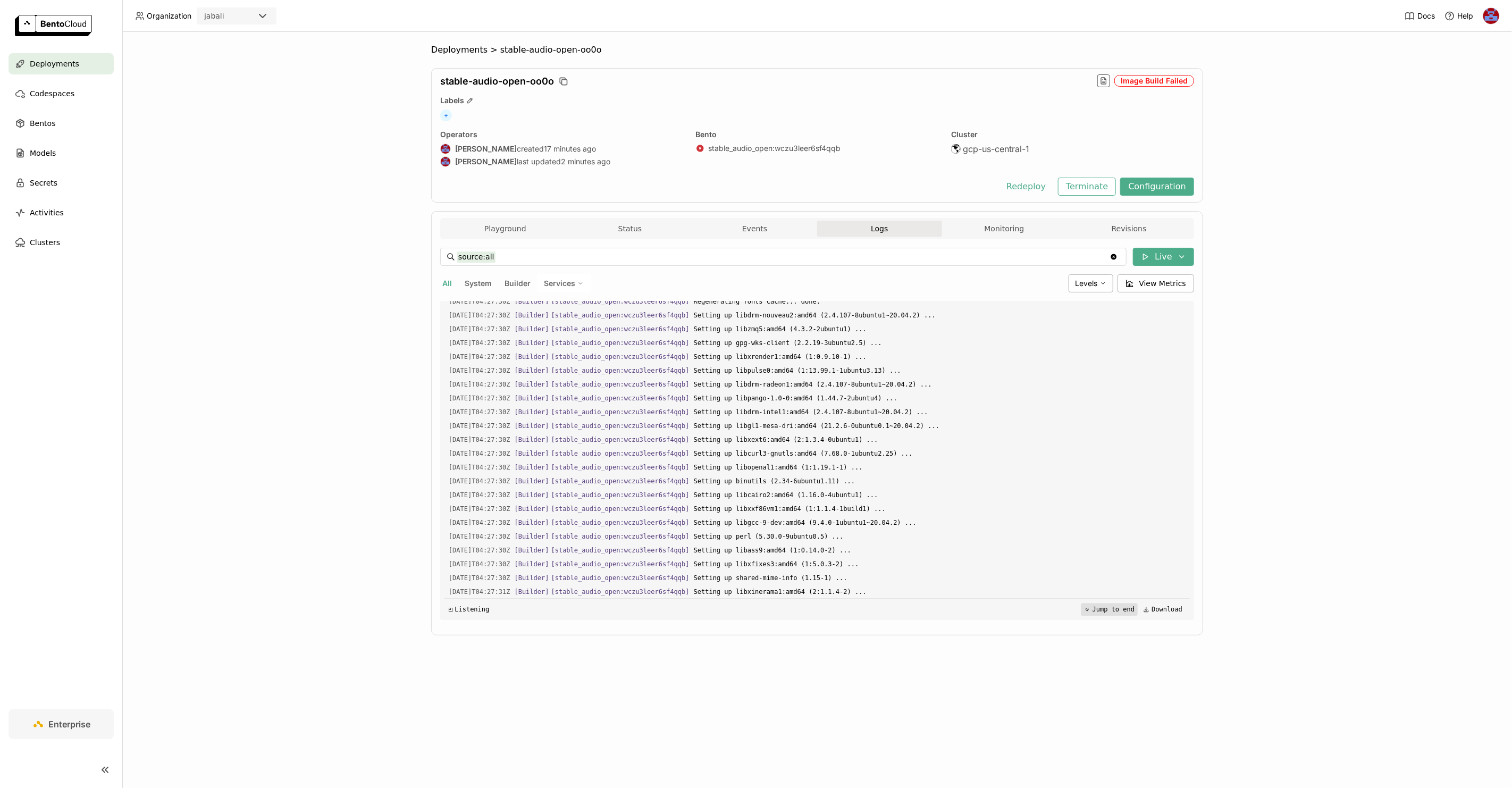
click at [1098, 611] on button "Jump to end" at bounding box center [1109, 609] width 57 height 13
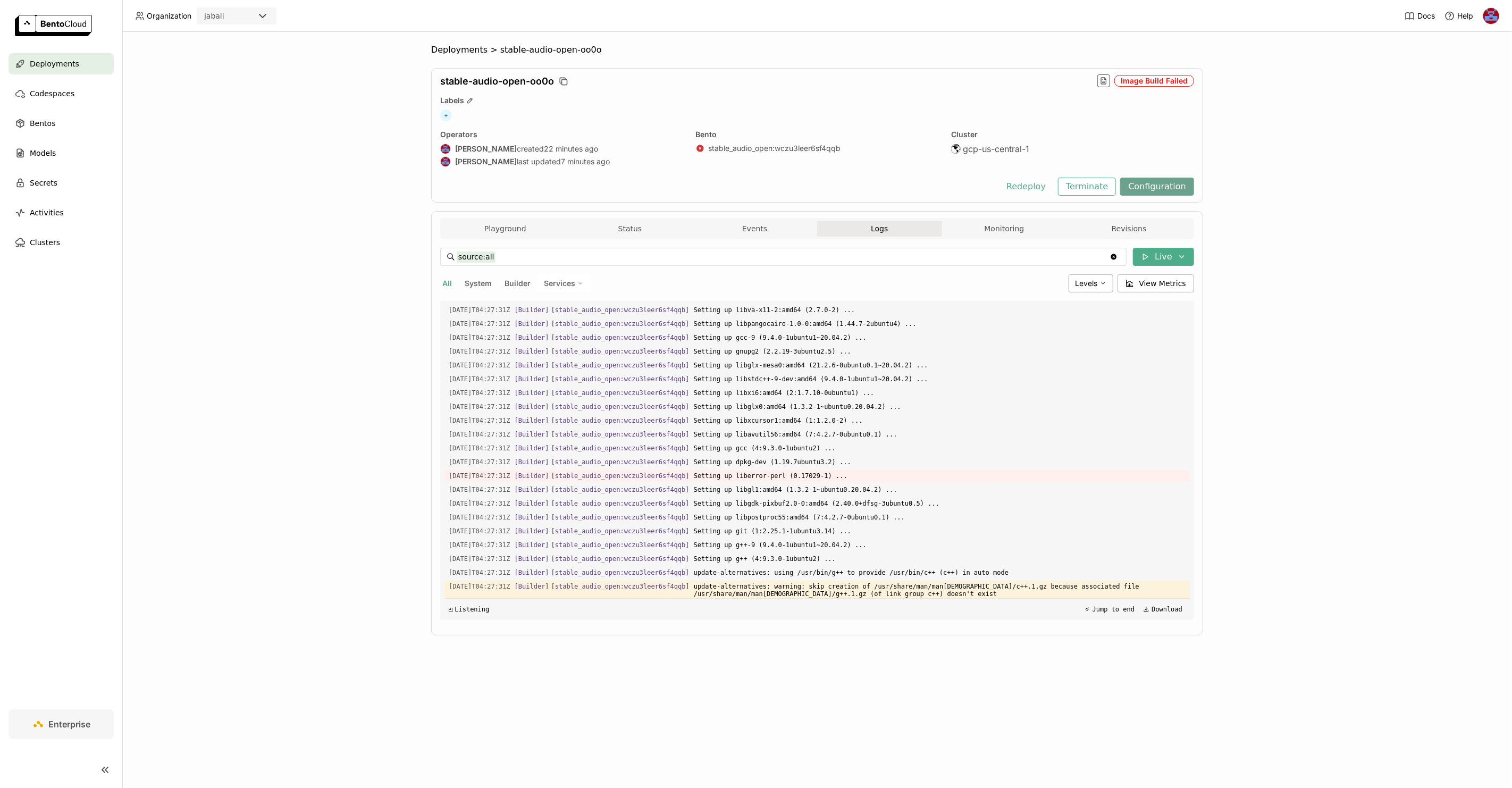
scroll to position [889, 0]
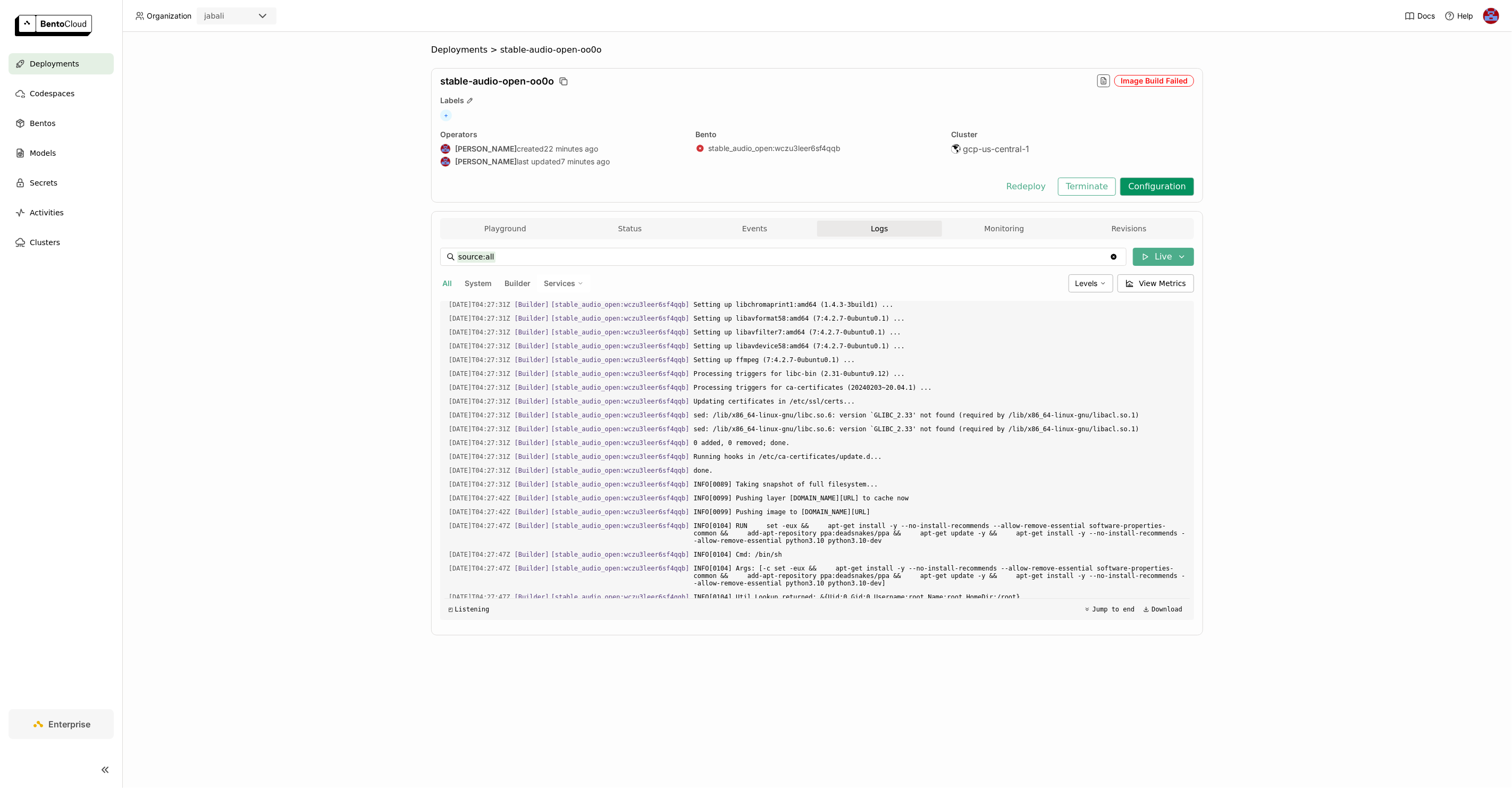
click at [1166, 188] on button "Configuration" at bounding box center [1157, 187] width 74 height 18
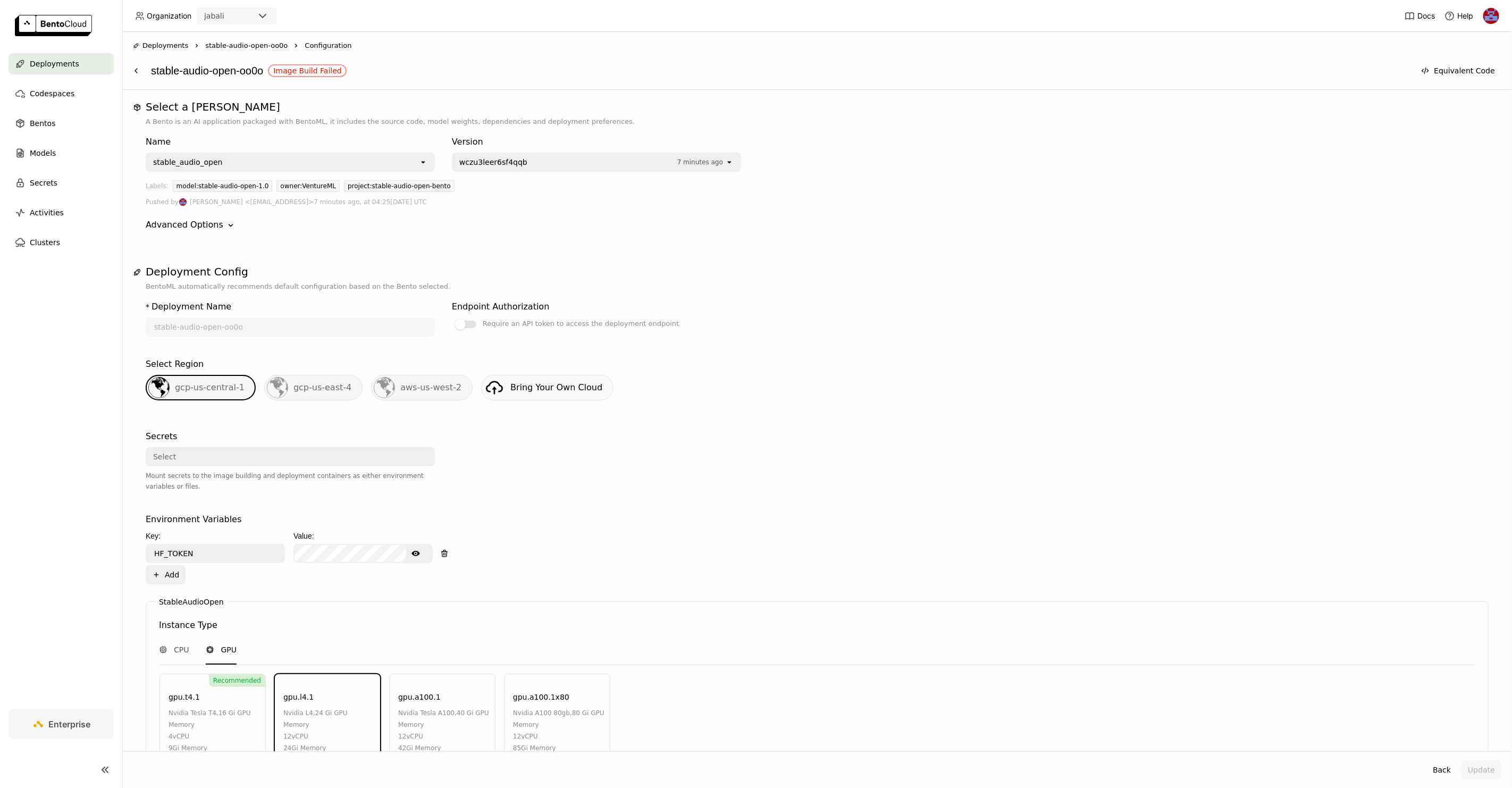
click at [504, 159] on span "wczu3leer6sf4qqb" at bounding box center [494, 162] width 68 height 11
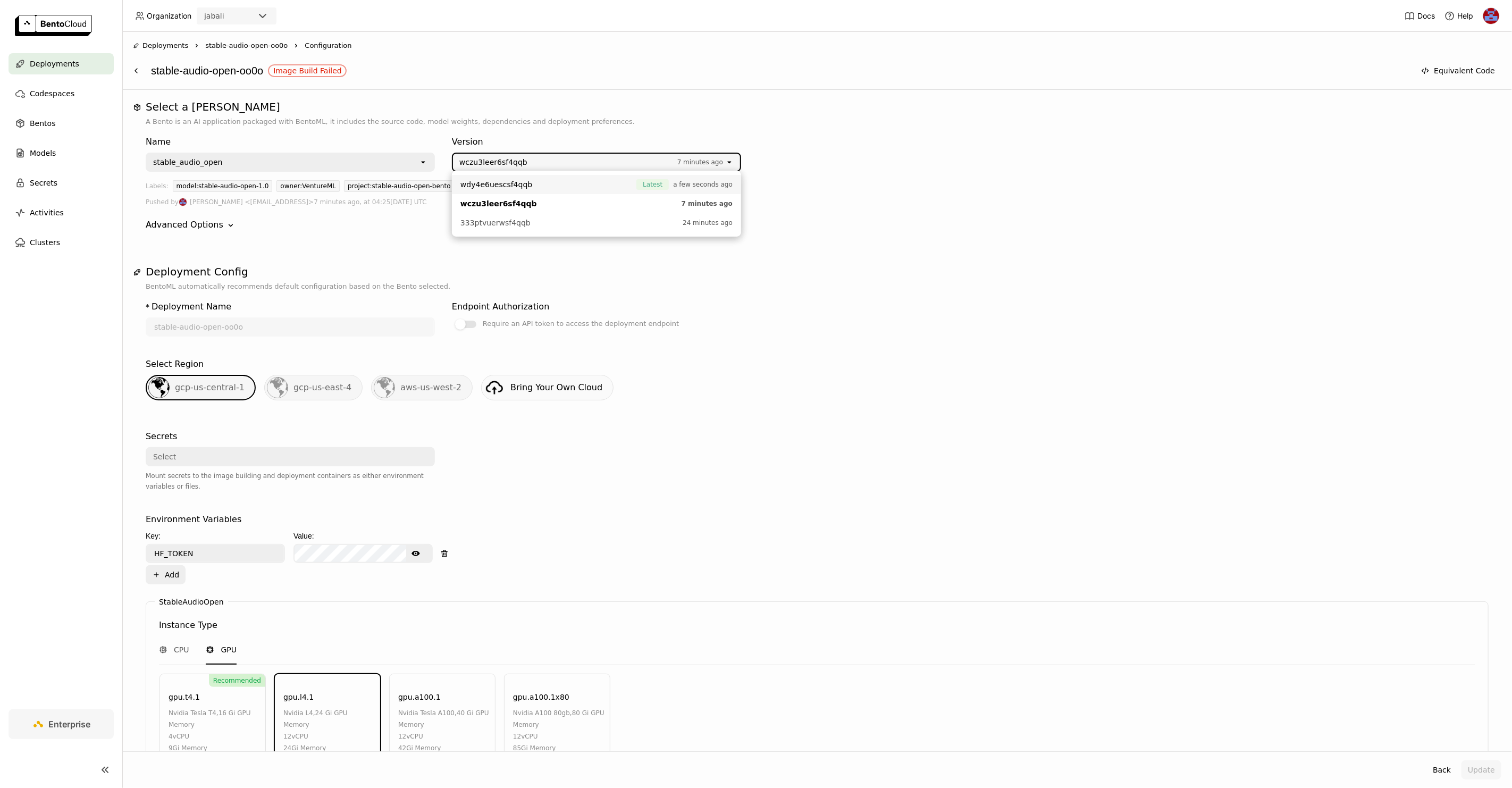
click at [509, 187] on span "wdy4e6uescsf4qqb" at bounding box center [496, 184] width 72 height 11
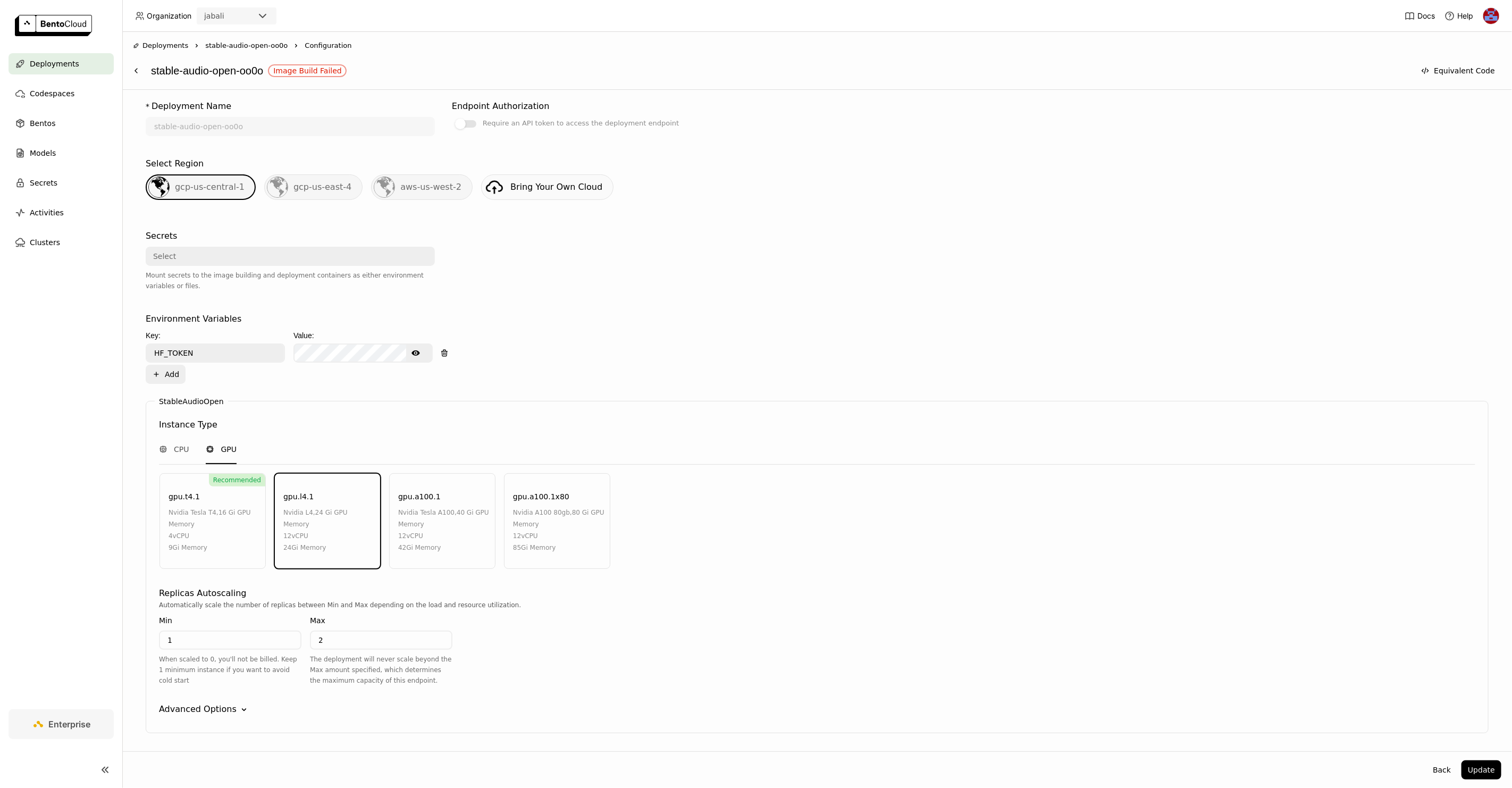
scroll to position [230, 0]
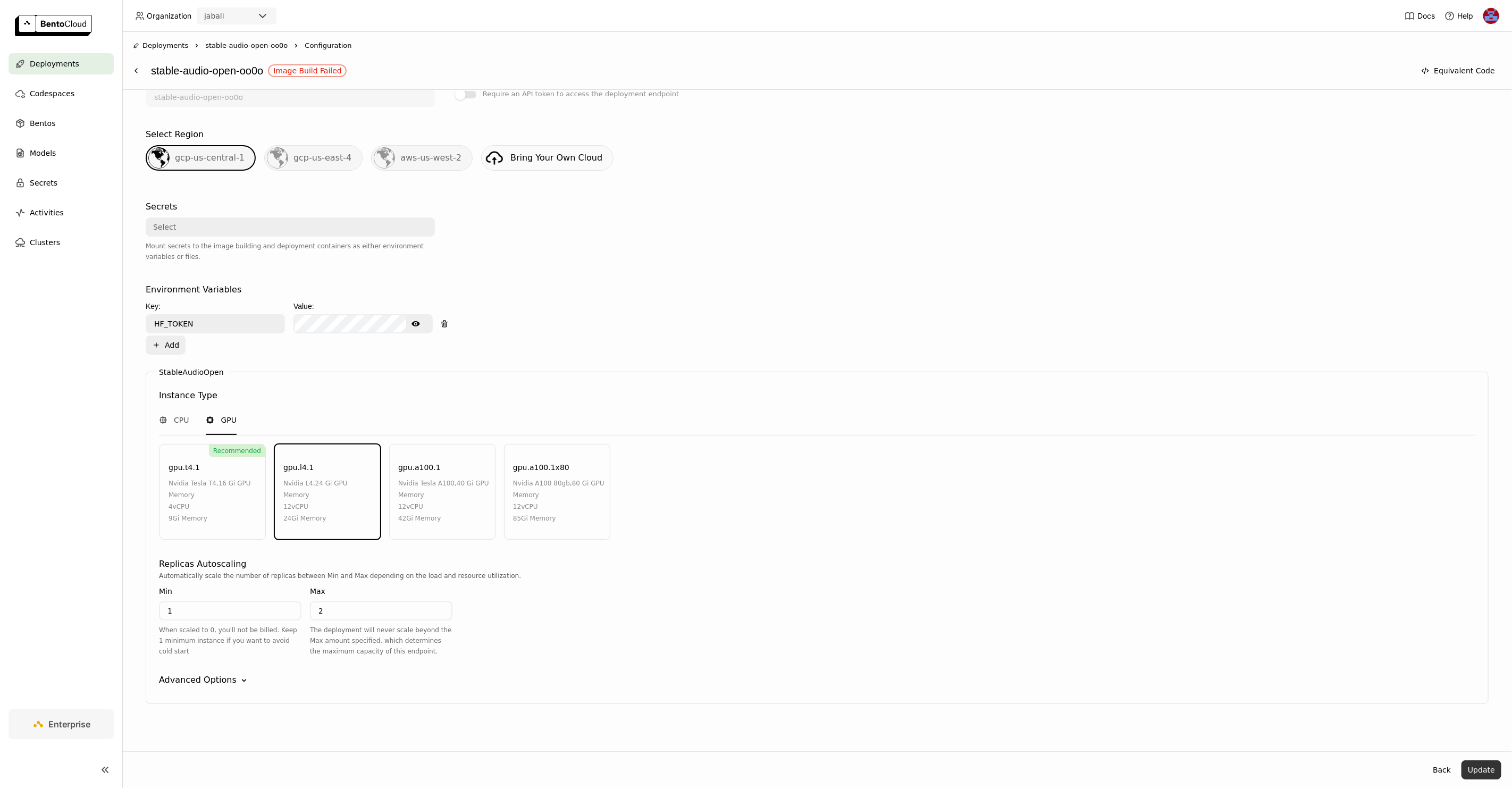
click at [1487, 771] on button "Update" at bounding box center [1481, 770] width 40 height 19
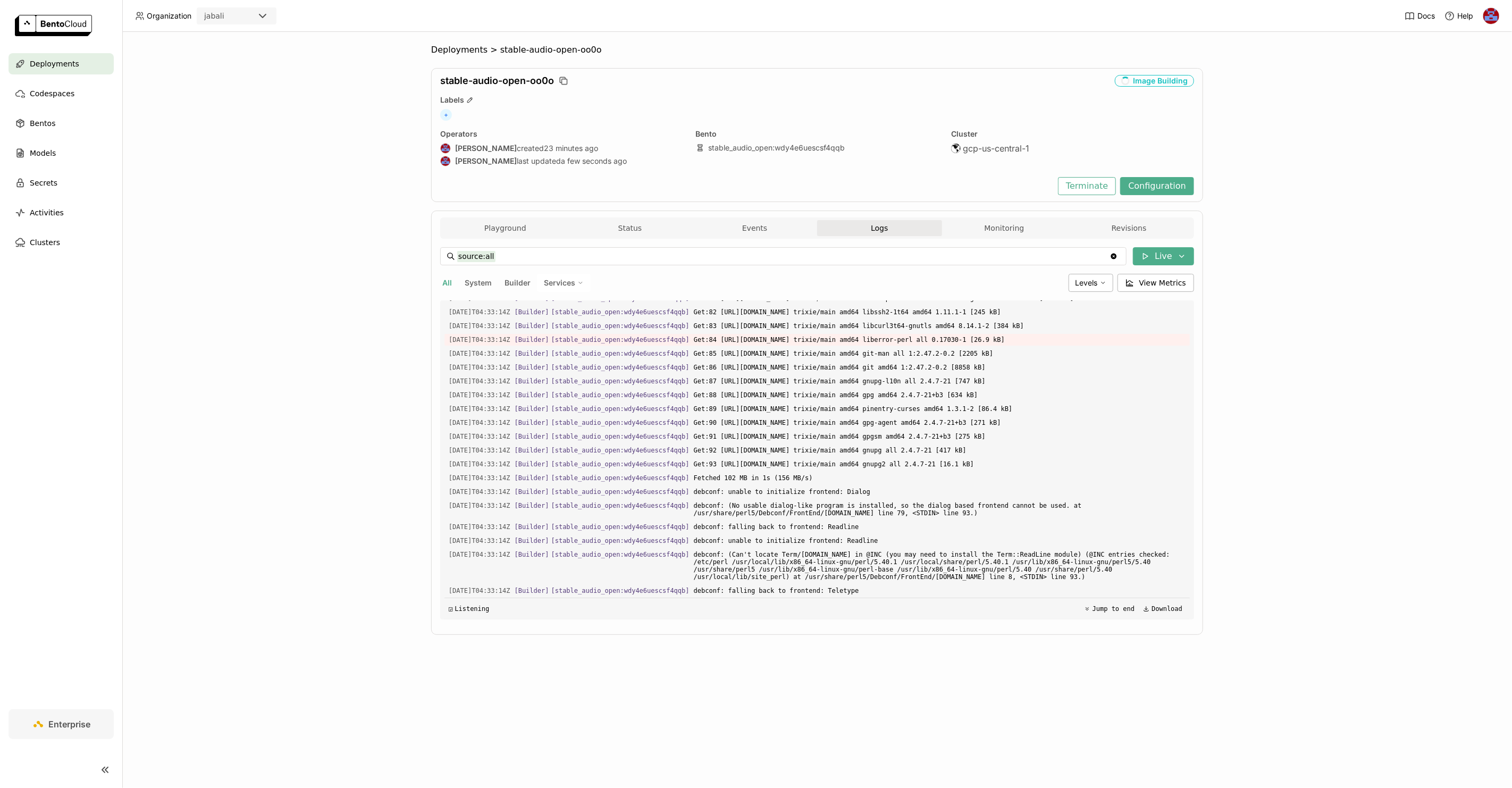
scroll to position [3508, 0]
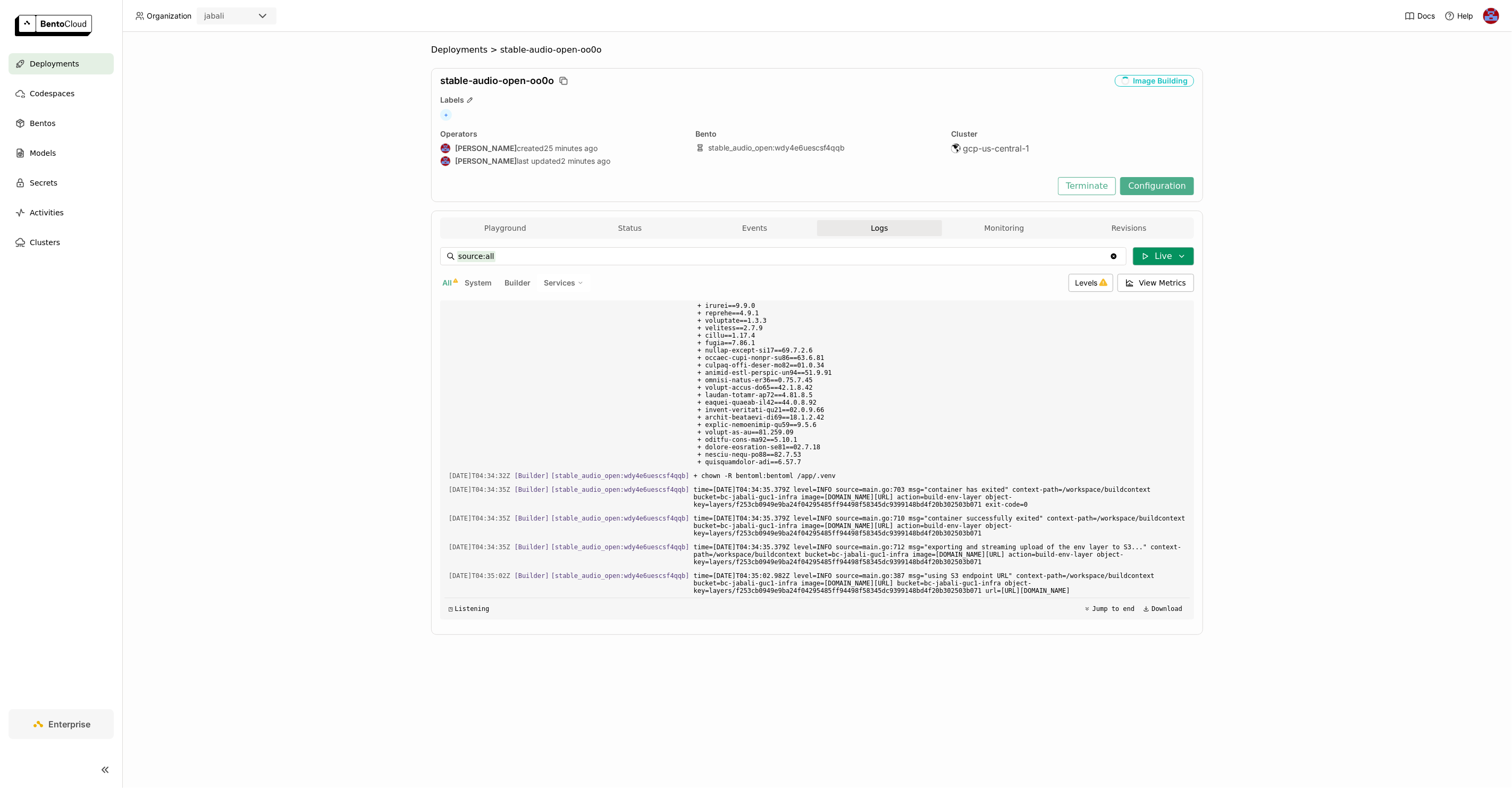
click at [1176, 257] on button "Live" at bounding box center [1163, 256] width 61 height 18
click at [1310, 275] on div "Deployments > stable-audio-open-oo0o stable-audio-open-oo0o Image Building Labe…" at bounding box center [817, 410] width 1390 height 756
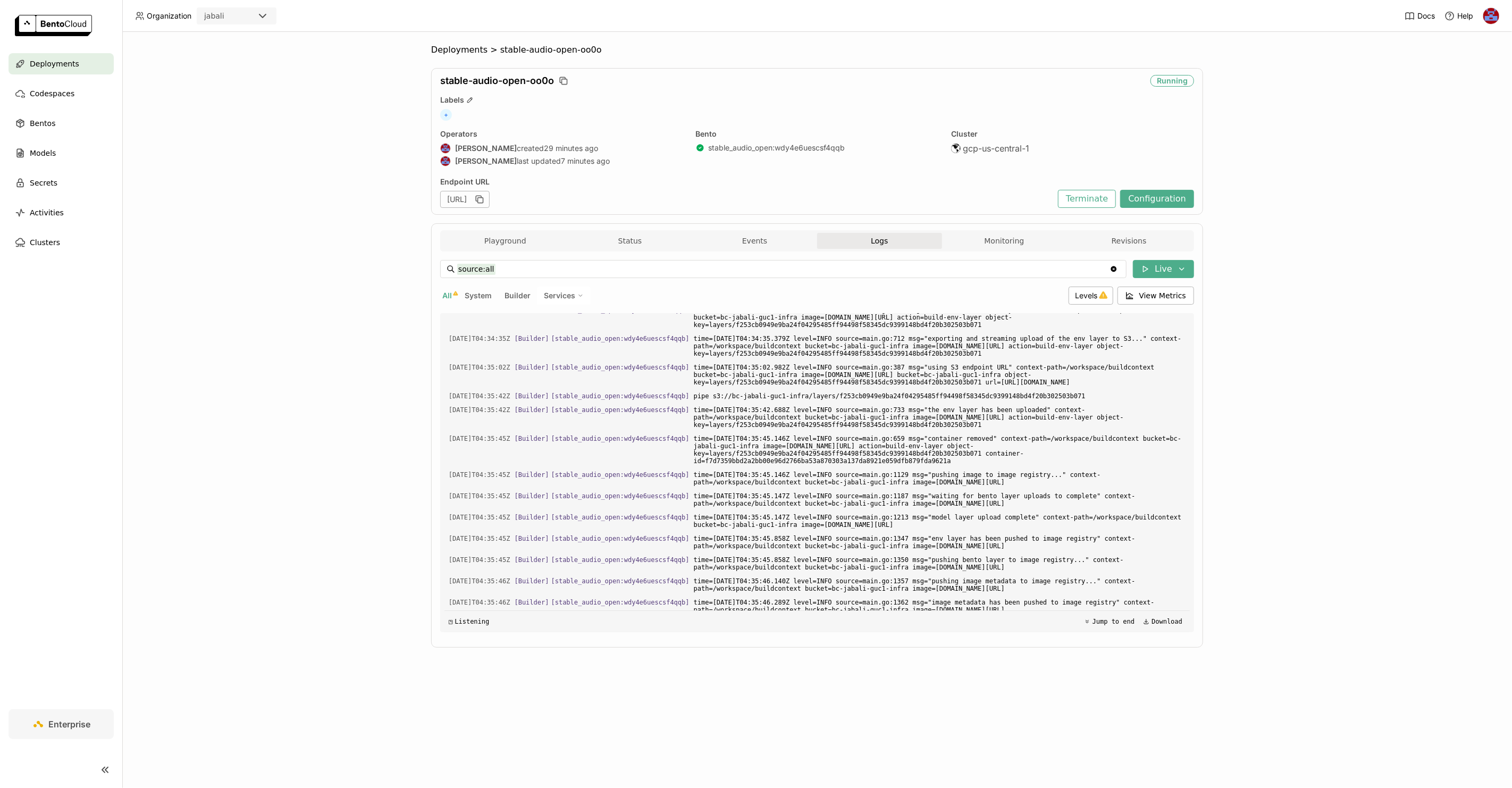
scroll to position [4896, 0]
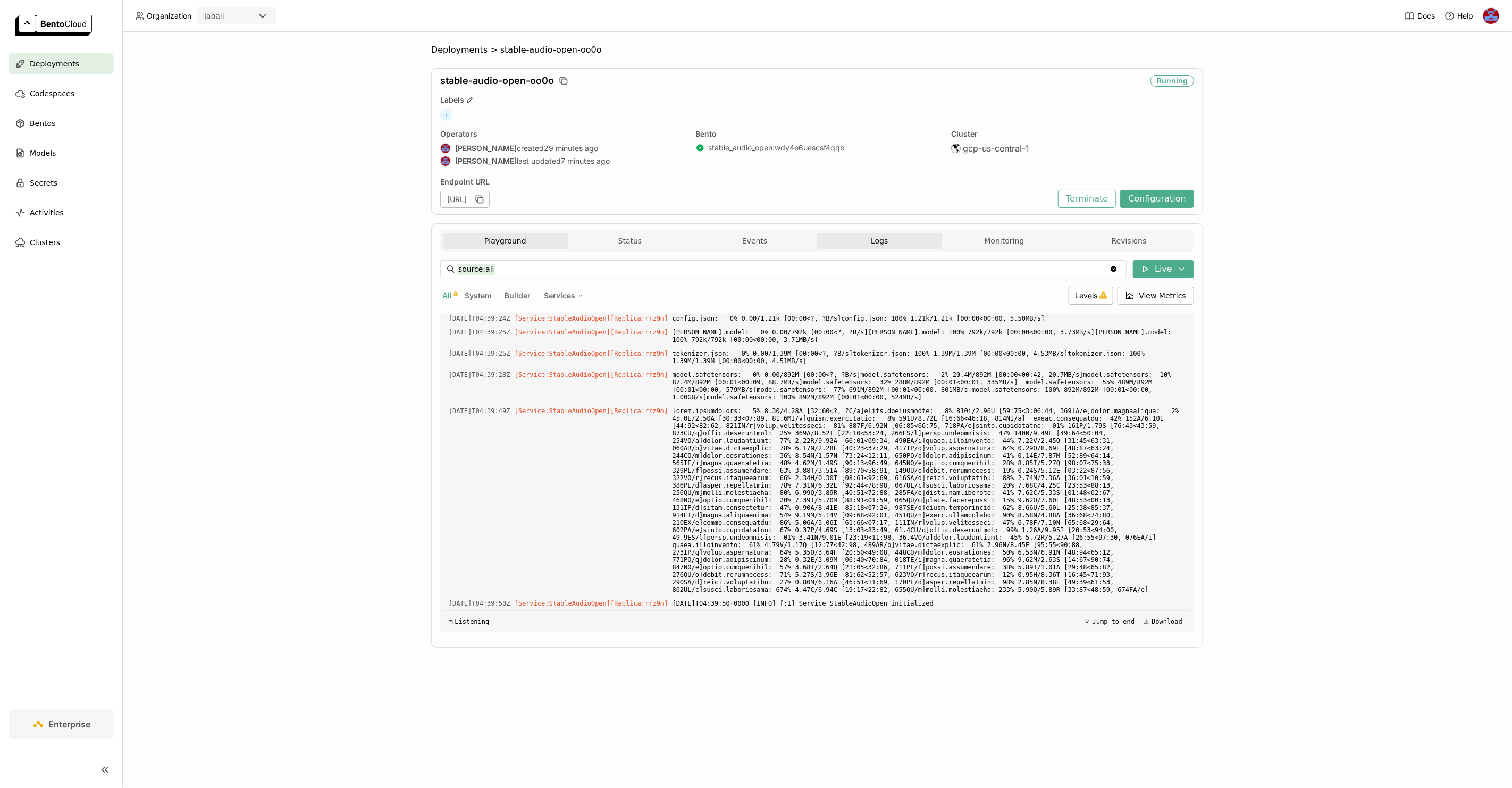
click at [501, 240] on button "Playground" at bounding box center [505, 241] width 125 height 16
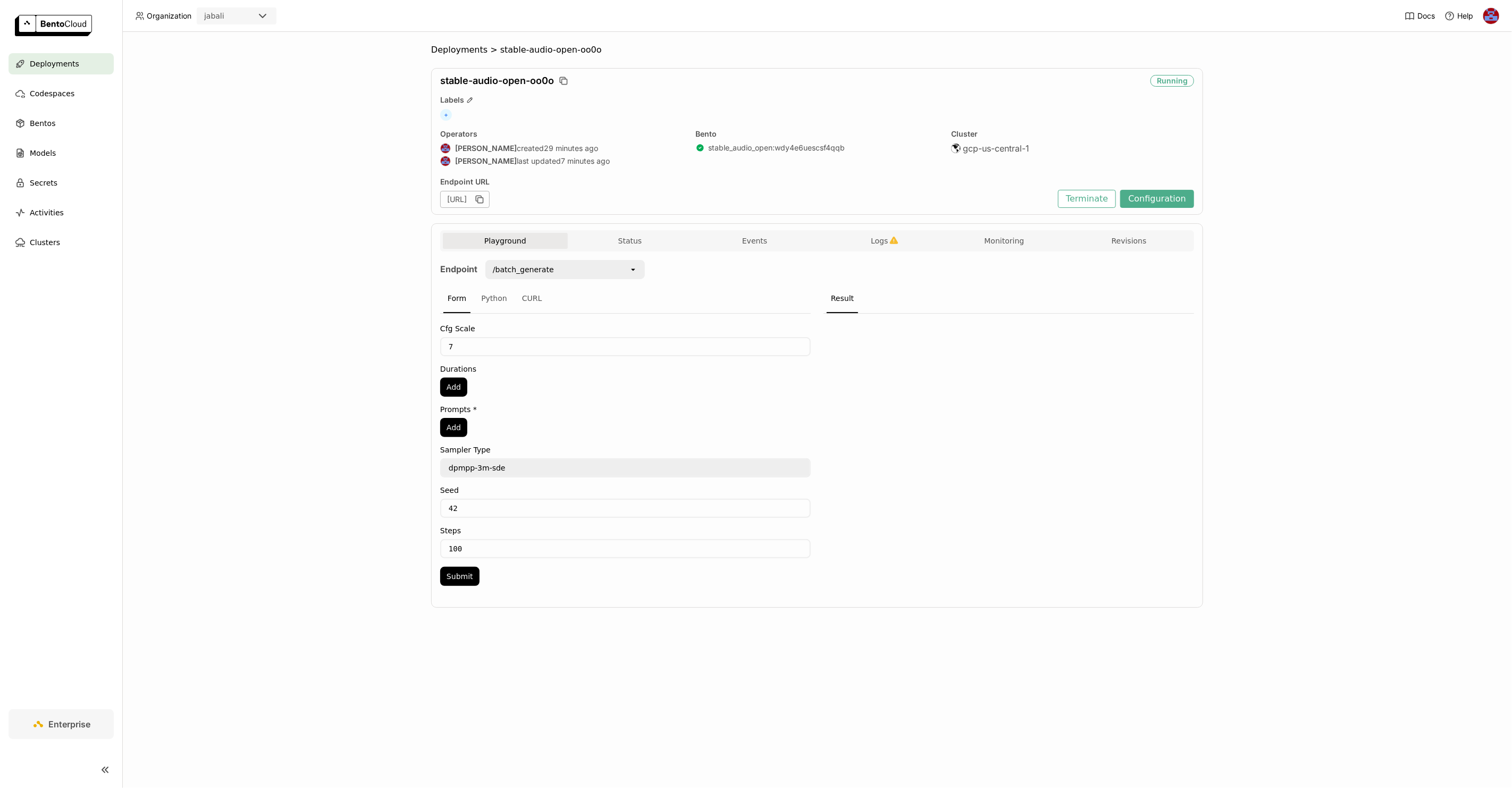
click at [522, 271] on div "/batch_generate" at bounding box center [524, 270] width 61 height 11
click at [517, 310] on div "/generate_sound_effect" at bounding box center [565, 311] width 143 height 11
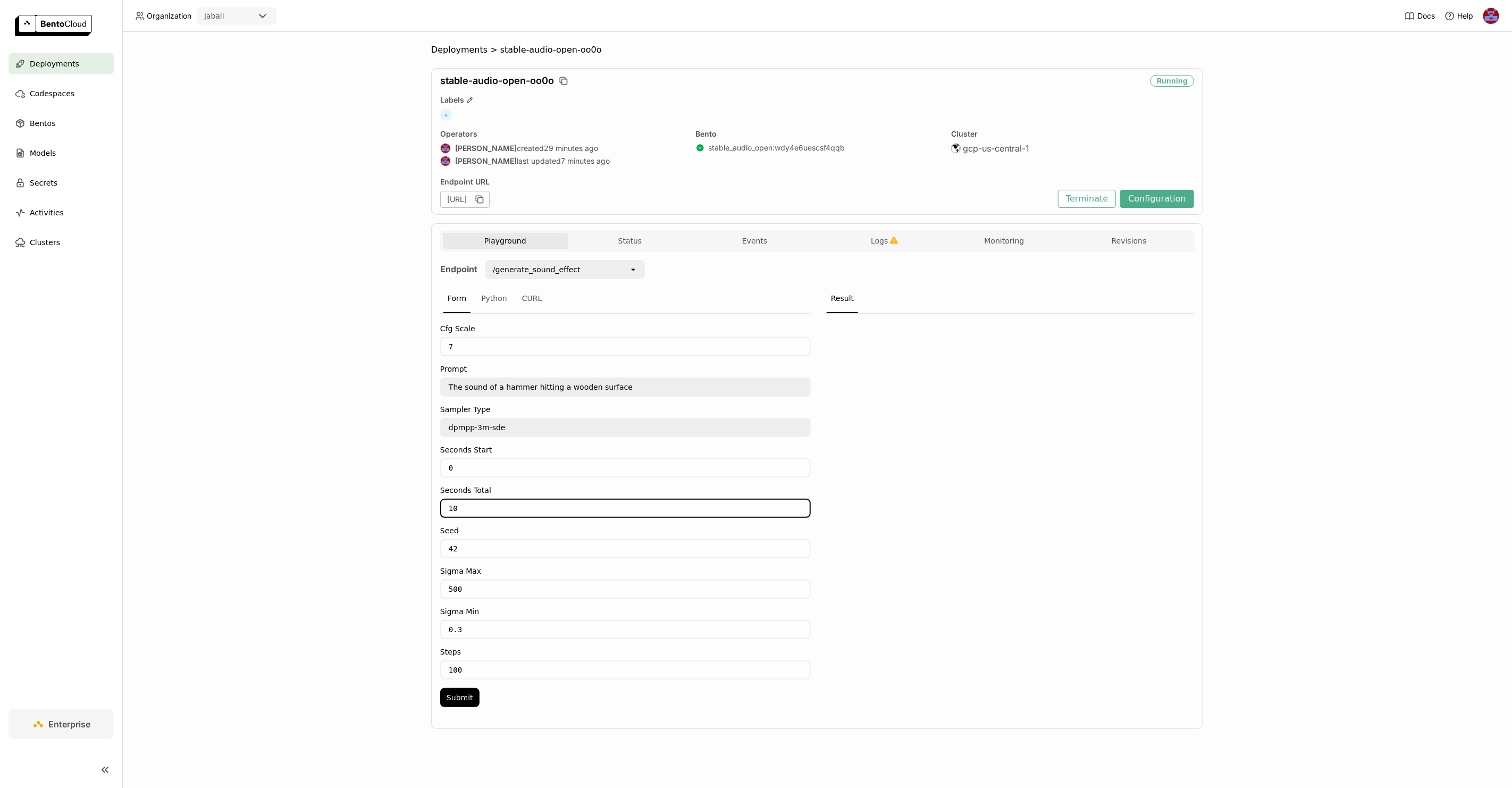
drag, startPoint x: 471, startPoint y: 500, endPoint x: 381, endPoint y: 505, distance: 90.1
click at [381, 505] on div "Deployments > stable-audio-open-oo0o stable-audio-open-oo0o Running Labels + Op…" at bounding box center [817, 410] width 1390 height 756
type input "3"
click at [457, 691] on button "Submit" at bounding box center [460, 698] width 39 height 19
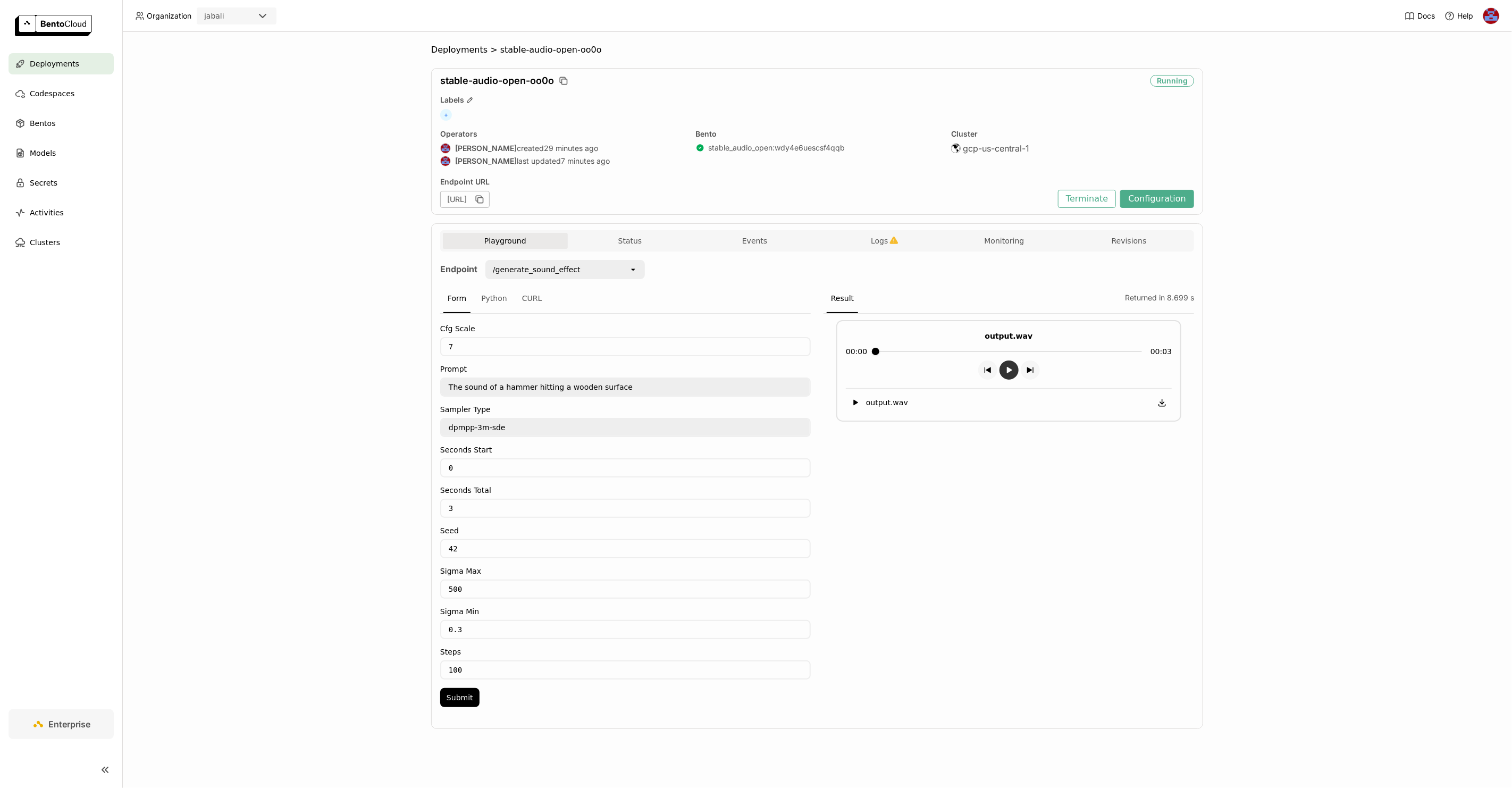
click at [1012, 369] on icon "button group" at bounding box center [1009, 370] width 8 height 8
drag, startPoint x: 647, startPoint y: 387, endPoint x: 420, endPoint y: 386, distance: 227.0
click at [420, 386] on div "Deployments > stable-audio-open-oo0o stable-audio-open-oo0o Running Labels + Op…" at bounding box center [817, 410] width 1390 height 756
type textarea "a door opening"
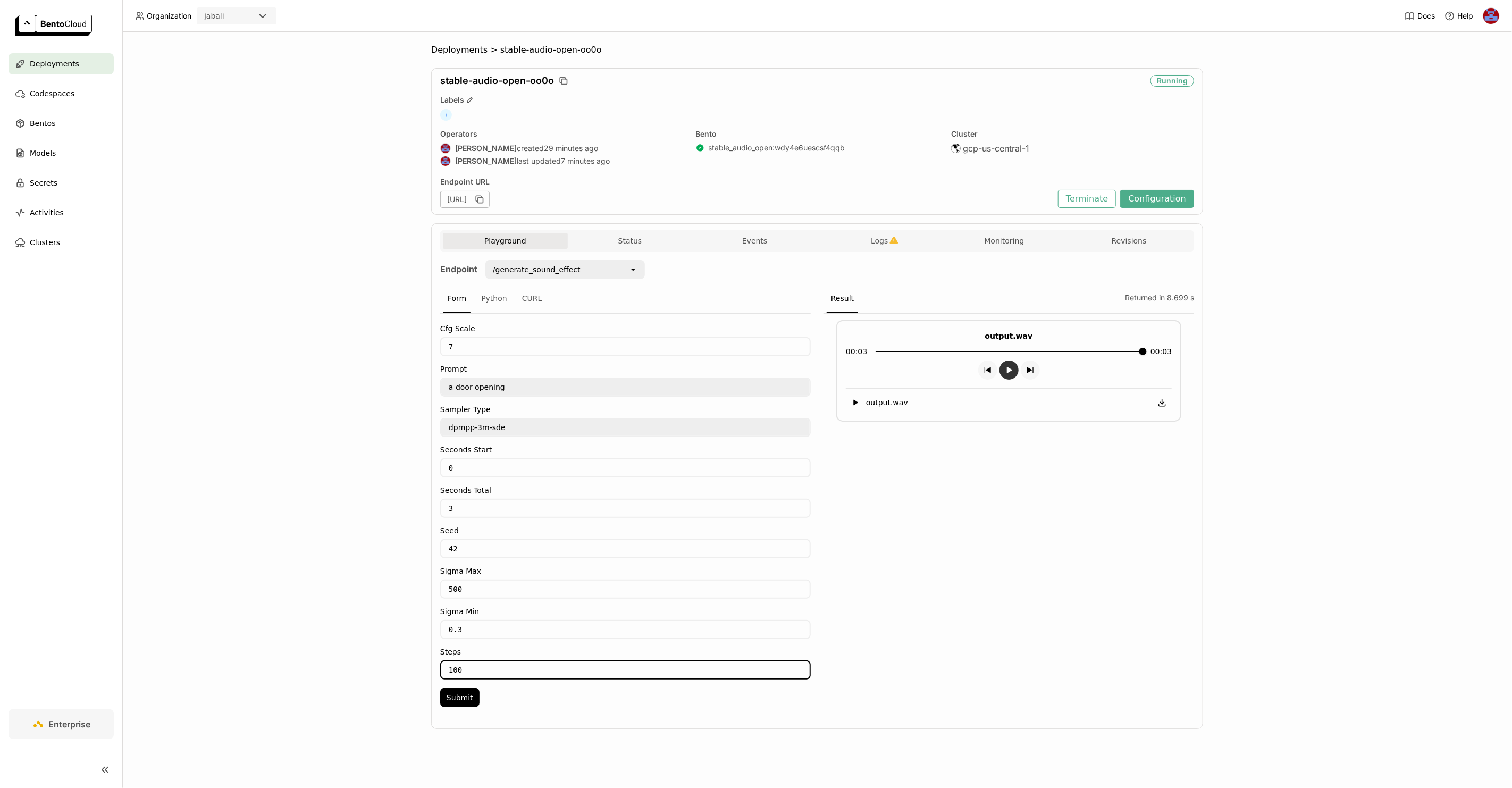
drag, startPoint x: 469, startPoint y: 661, endPoint x: 405, endPoint y: 658, distance: 64.1
click at [405, 658] on div "Deployments > stable-audio-open-oo0o stable-audio-open-oo0o Running Labels + Op…" at bounding box center [817, 410] width 1390 height 756
type input "50"
click at [457, 688] on button "Submit" at bounding box center [460, 698] width 39 height 19
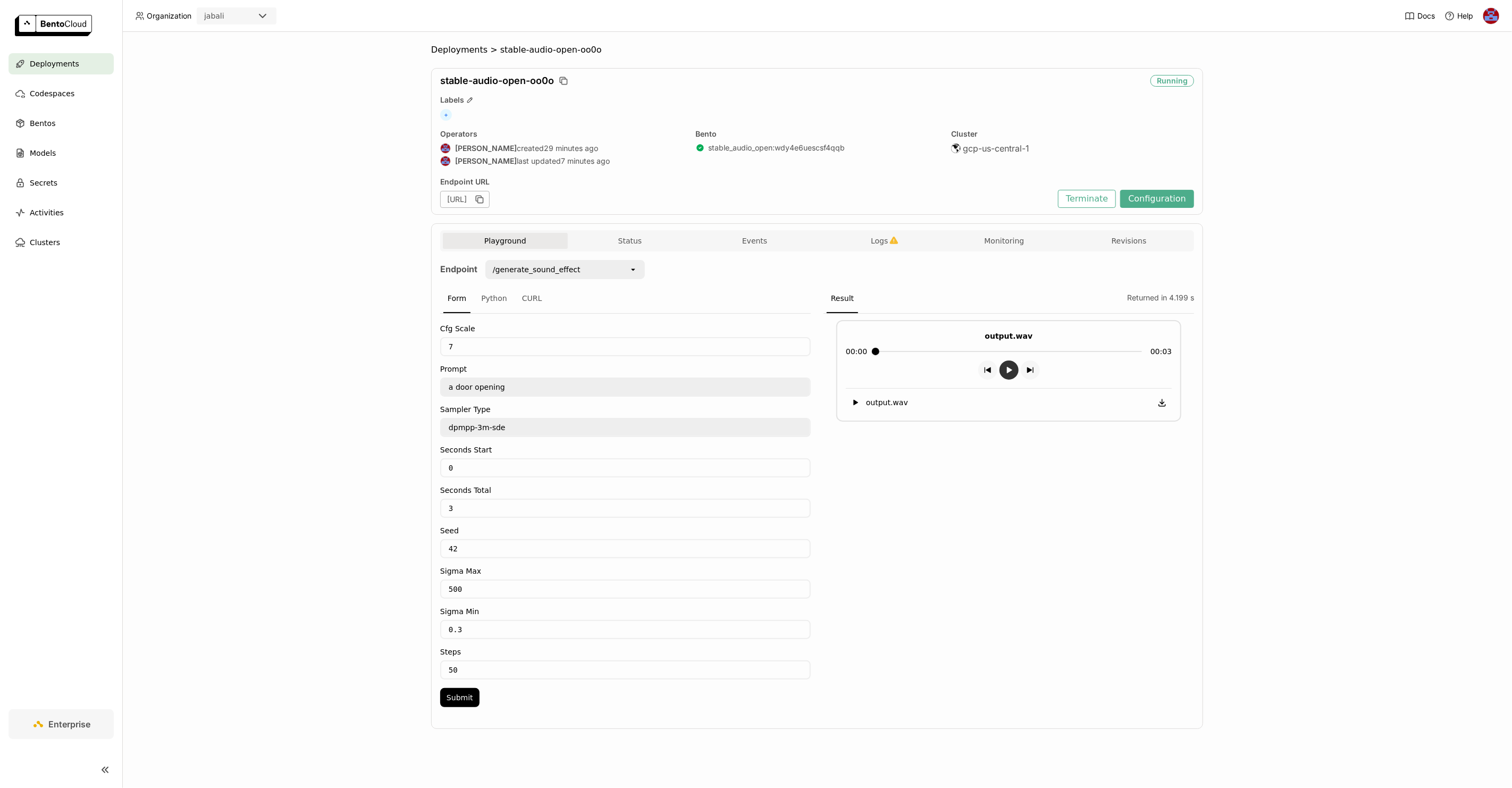
click at [1007, 369] on icon "button group" at bounding box center [1010, 370] width 5 height 6
click at [515, 390] on textarea "a door opening" at bounding box center [626, 387] width 369 height 17
type textarea "a door hinge opening"
click at [465, 662] on input "50" at bounding box center [626, 670] width 369 height 17
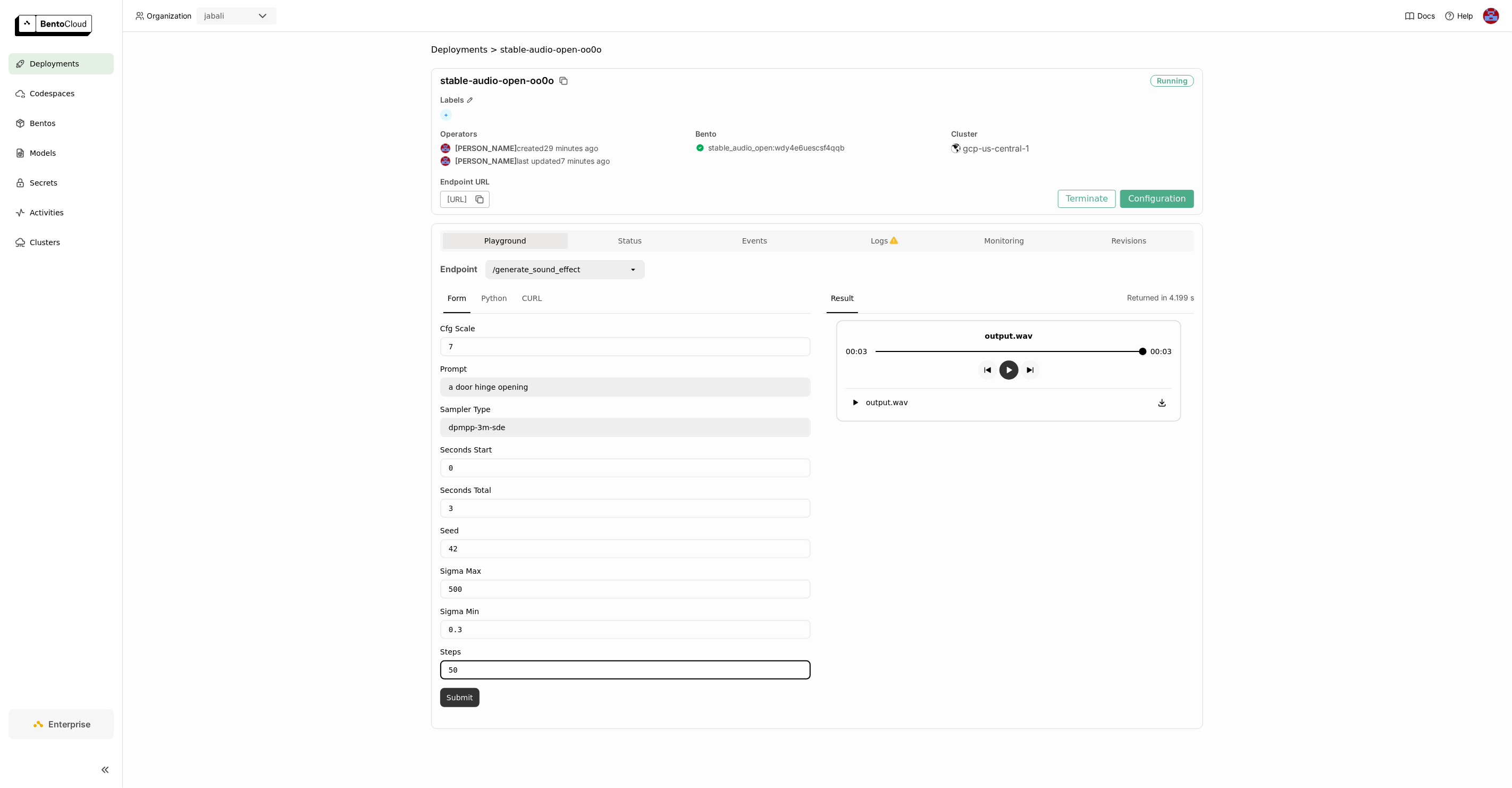
click at [459, 689] on button "Submit" at bounding box center [460, 698] width 39 height 19
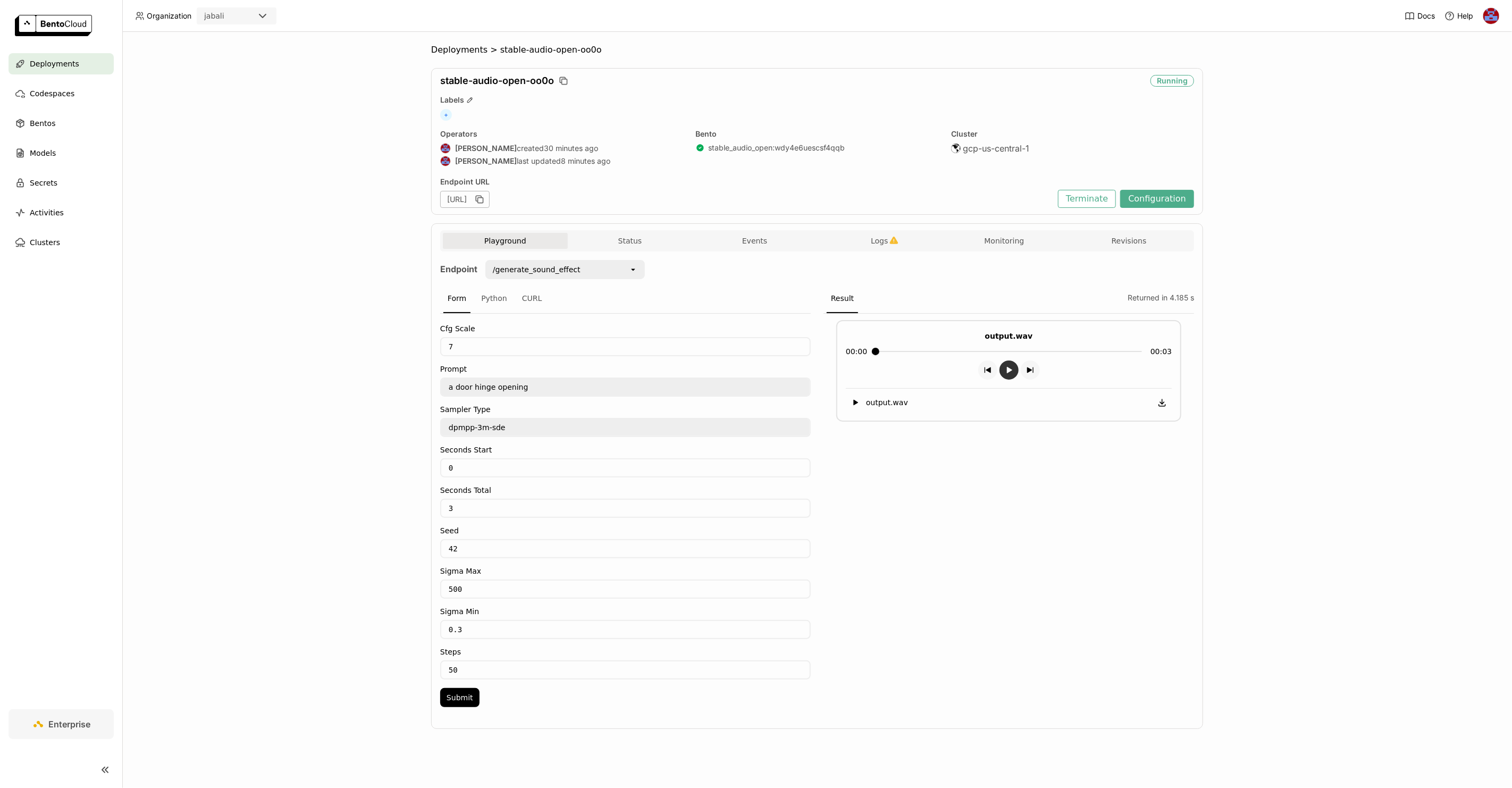
click at [1007, 366] on icon "button group" at bounding box center [1009, 370] width 8 height 8
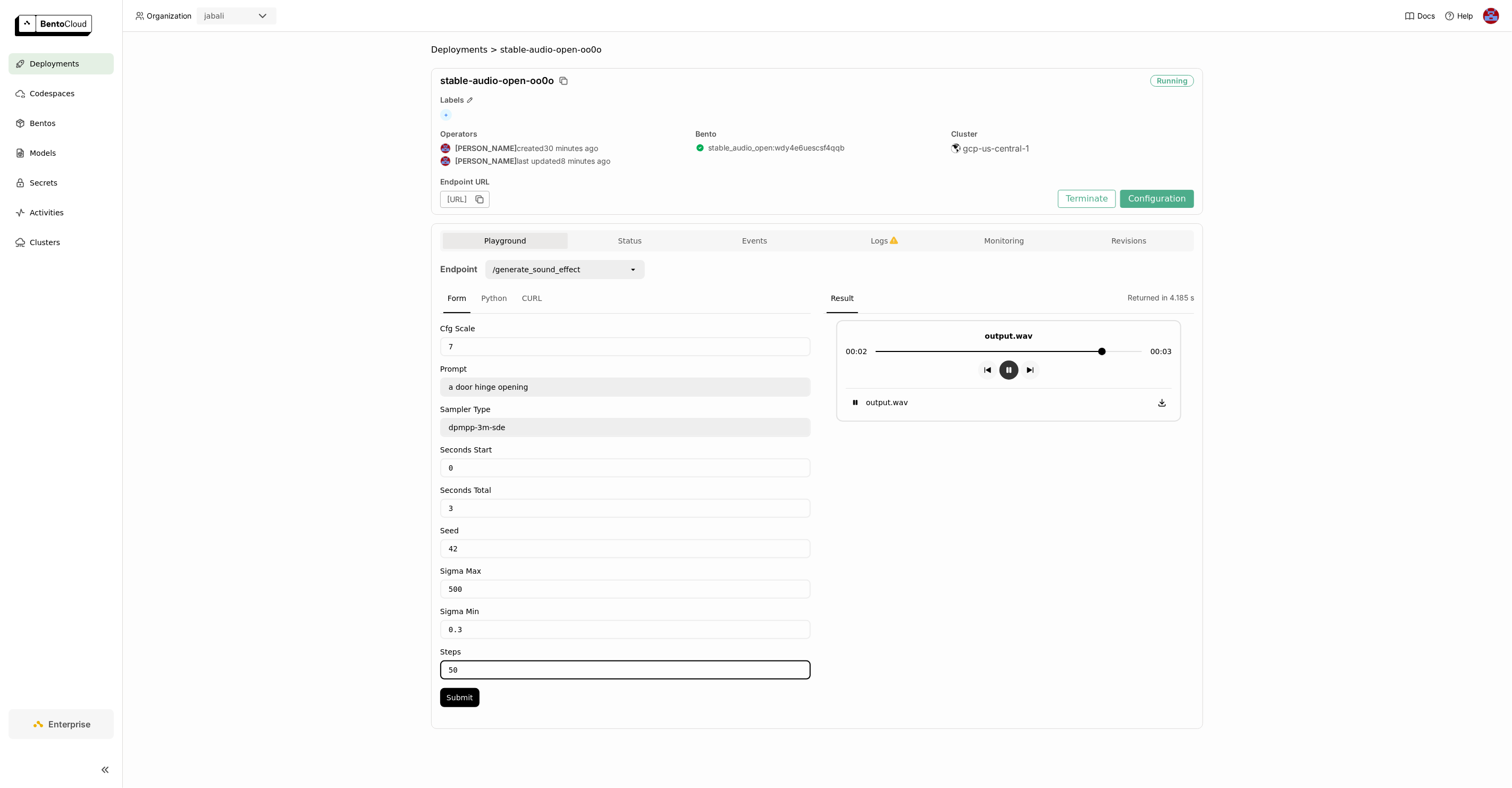
drag, startPoint x: 480, startPoint y: 663, endPoint x: 386, endPoint y: 652, distance: 94.6
click at [386, 652] on div "Deployments > stable-audio-open-oo0o stable-audio-open-oo0o Running Labels + Op…" at bounding box center [817, 410] width 1390 height 756
type input "100"
click at [463, 688] on button "Submit" at bounding box center [460, 698] width 39 height 19
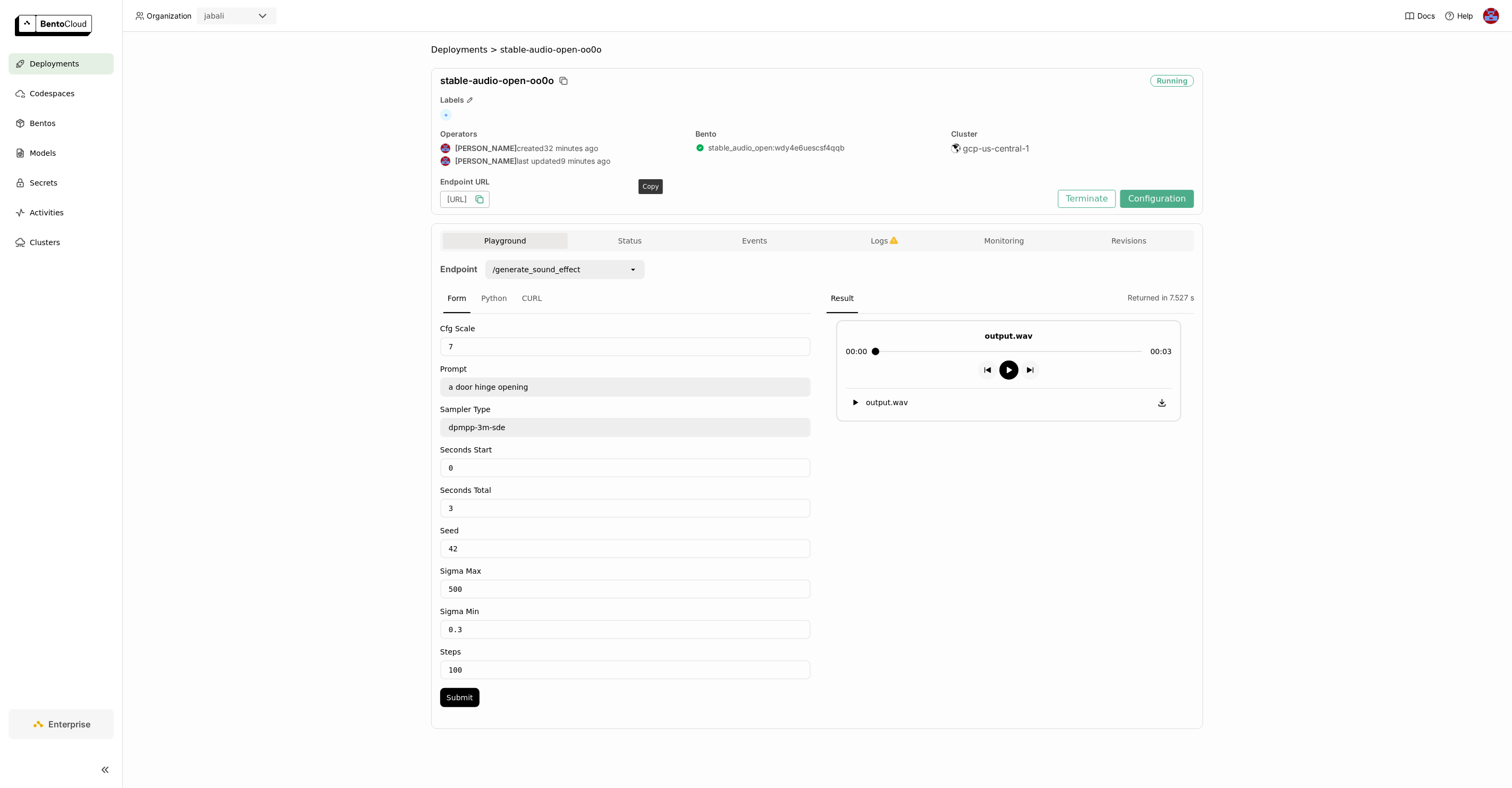
click at [483, 198] on icon "button" at bounding box center [480, 200] width 5 height 5
click at [529, 294] on div "CURL" at bounding box center [532, 299] width 29 height 29
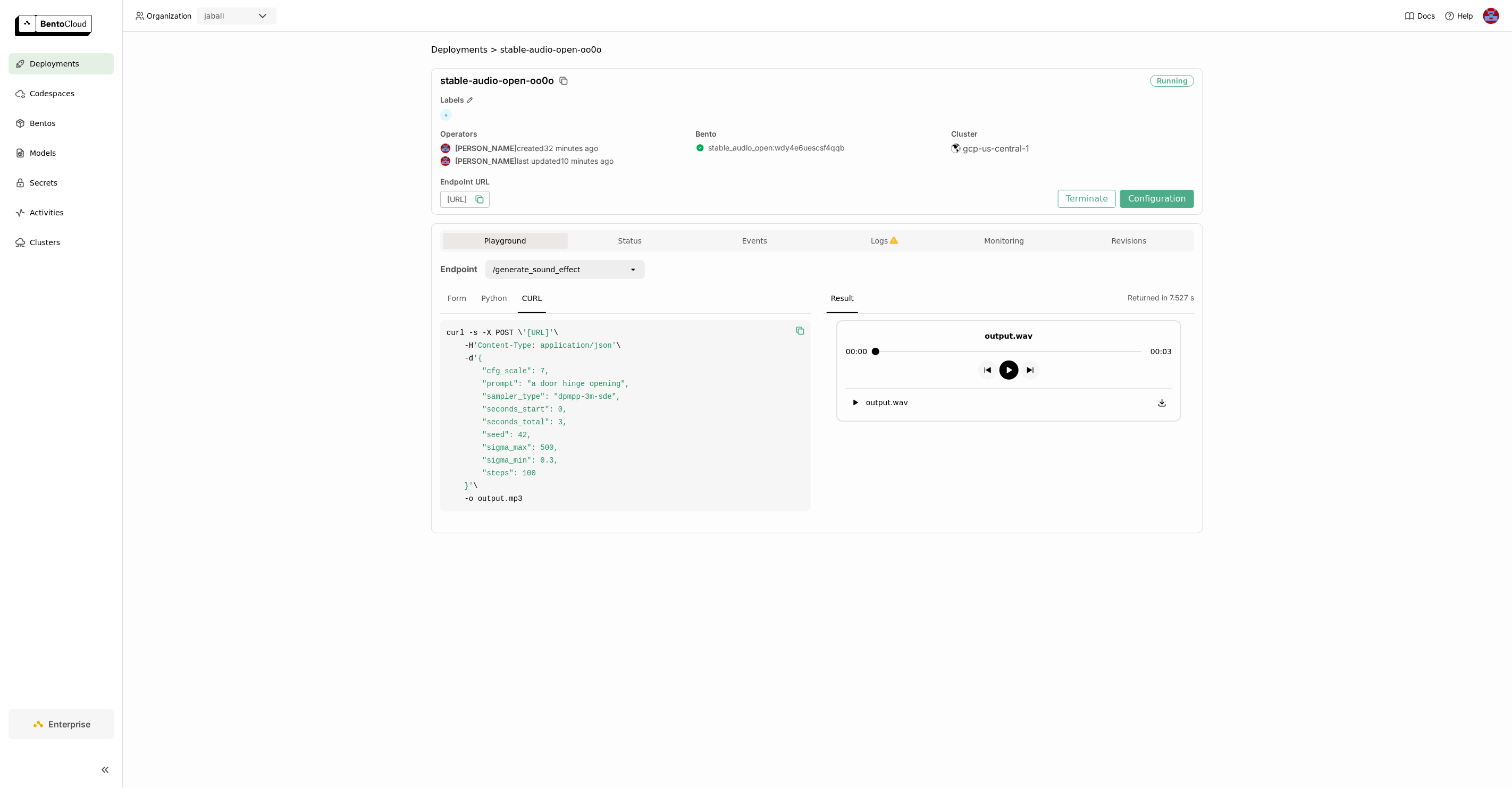
click at [799, 329] on icon "button" at bounding box center [800, 331] width 11 height 11
click at [483, 203] on icon "button" at bounding box center [480, 200] width 5 height 5
click at [554, 337] on span "'https://stable-audio-open-oo0o.jabali-guc1.bentoml.ai/generate_sound_effect'" at bounding box center [538, 333] width 31 height 8
drag, startPoint x: 708, startPoint y: 346, endPoint x: 775, endPoint y: 346, distance: 67.0
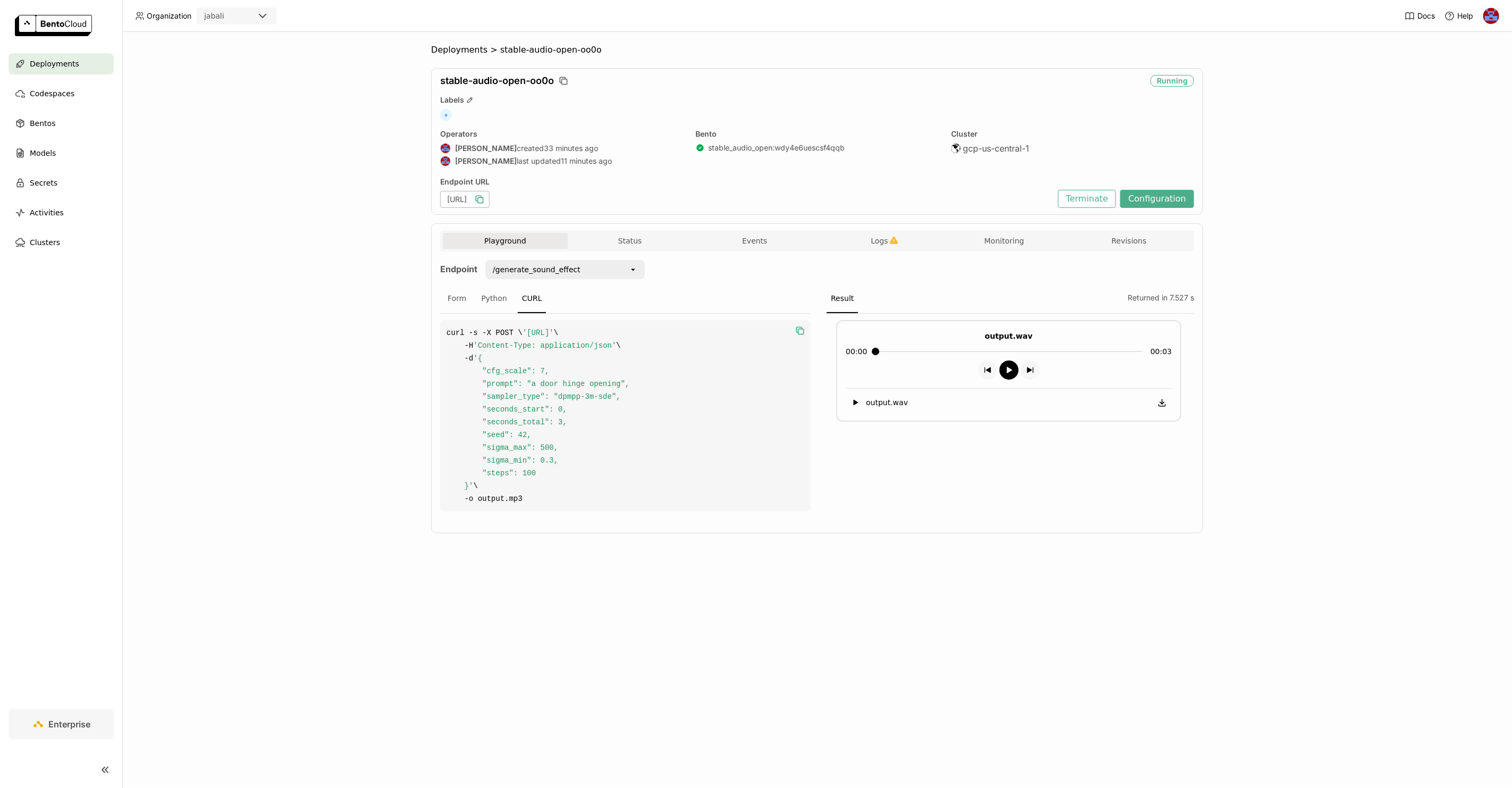
click at [554, 337] on span "'https://stable-audio-open-oo0o.jabali-guc1.bentoml.ai/generate_sound_effect'" at bounding box center [538, 333] width 31 height 8
copy span "/generate_sound_effect"
click at [554, 337] on span "'https://stable-audio-open-oo0o.jabali-guc1.bentoml.ai/generate_sound_effect'" at bounding box center [538, 333] width 31 height 8
drag, startPoint x: 679, startPoint y: 344, endPoint x: 776, endPoint y: 341, distance: 97.0
click at [554, 337] on span "'https://stable-audio-open-oo0o.jabali-guc1.bentoml.ai/generate_sound_effect'" at bounding box center [538, 333] width 31 height 8
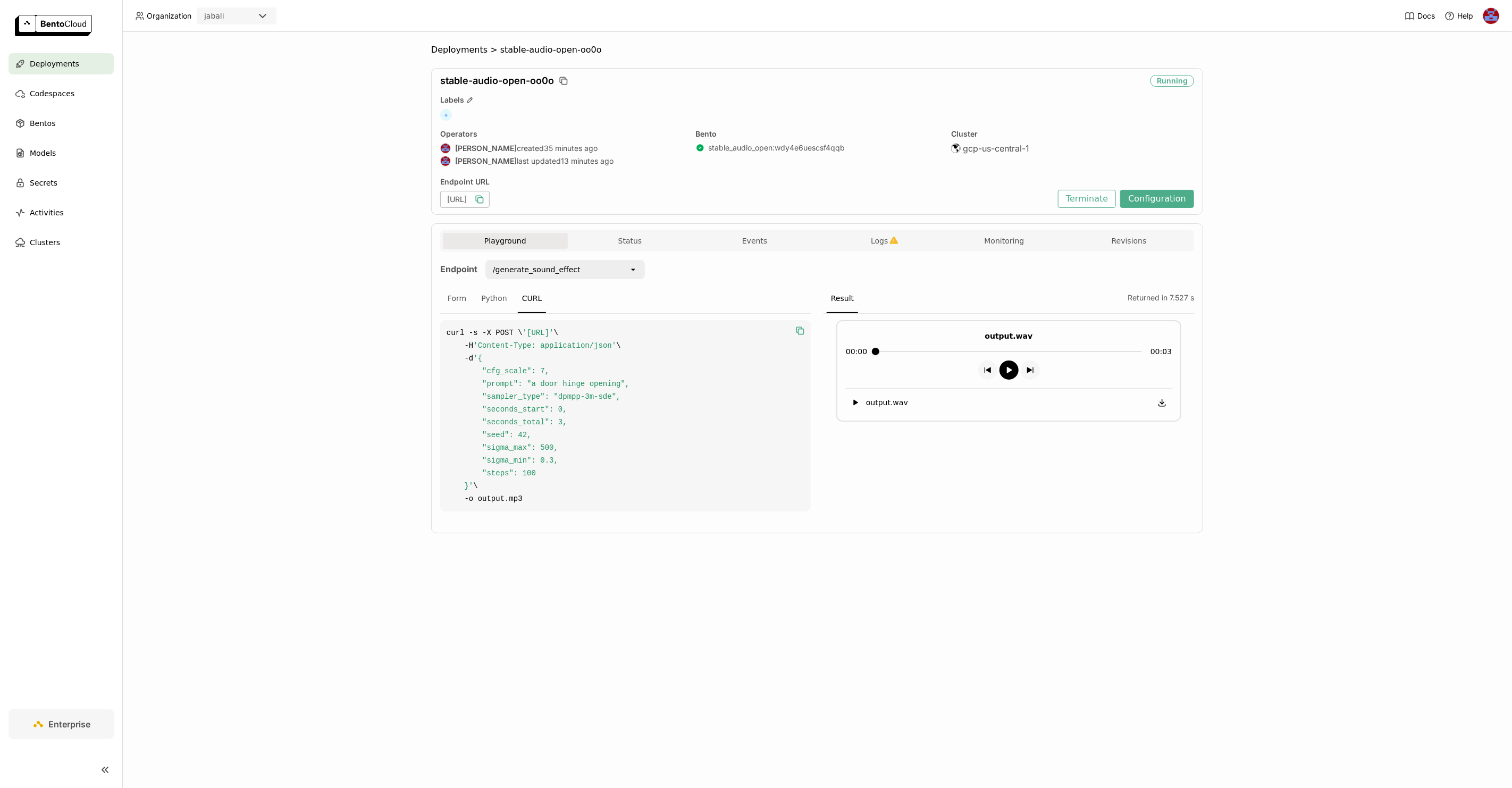
copy span "/generate_sound_effect"
copy div "point /generate_sound_effect"
copy div "/generate_sound_effect"
drag, startPoint x: 585, startPoint y: 268, endPoint x: 486, endPoint y: 271, distance: 99.0
click at [487, 271] on div "/generate_sound_effect" at bounding box center [558, 270] width 143 height 17
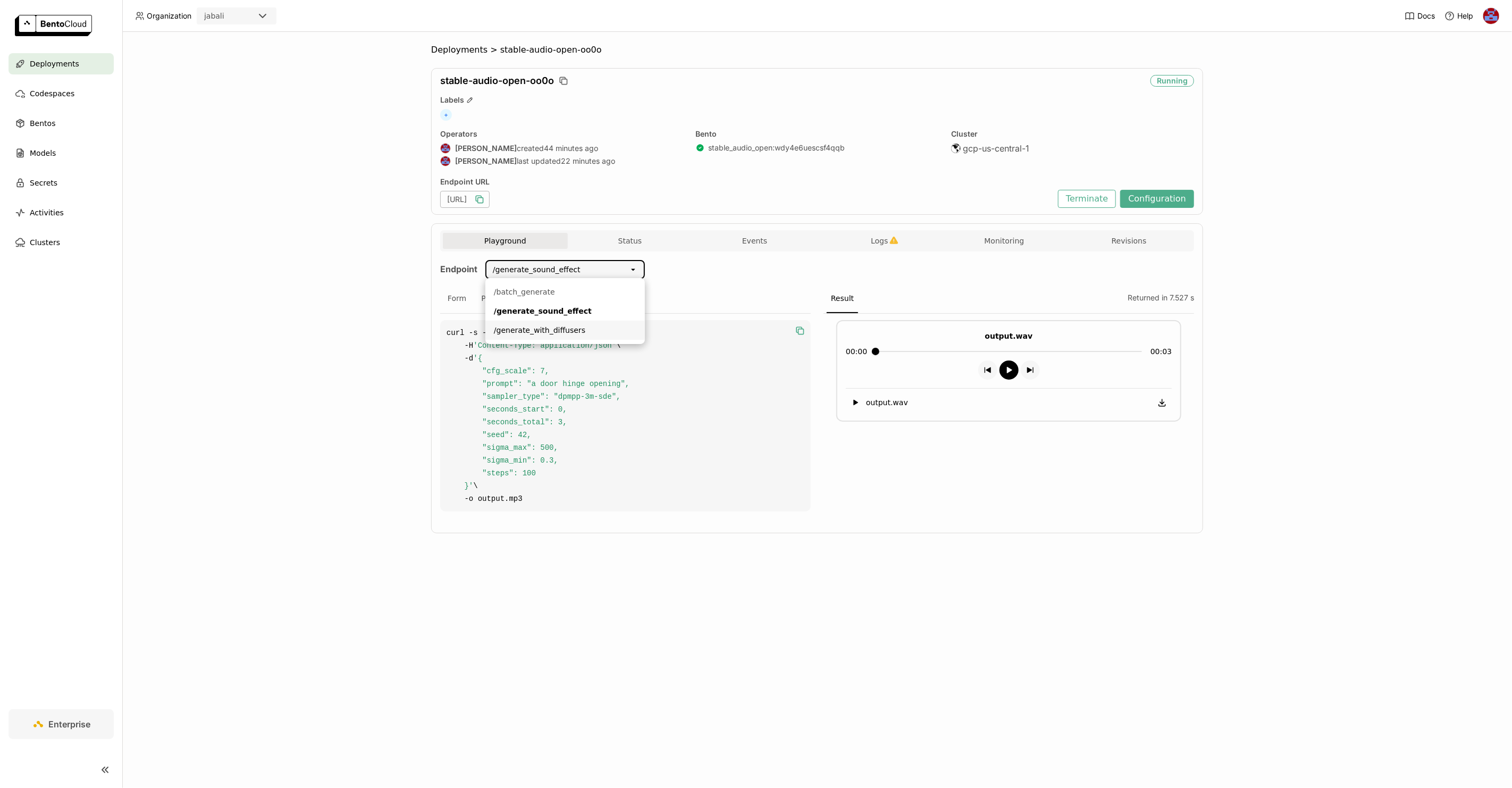
click at [331, 213] on div "Deployments > stable-audio-open-oo0o stable-audio-open-oo0o Running Labels + Op…" at bounding box center [817, 410] width 1390 height 756
click at [332, 226] on div "Deployments > stable-audio-open-oo0o stable-audio-open-oo0o Running Labels + Op…" at bounding box center [817, 410] width 1390 height 756
click at [500, 270] on div "/generate_sound_effect" at bounding box center [536, 270] width 87 height 11
click at [1290, 66] on div "Deployments > stable-audio-open-oo0o stable-audio-open-oo0o Running Labels + Op…" at bounding box center [817, 410] width 1390 height 756
